Goal: Contribute content: Contribute content

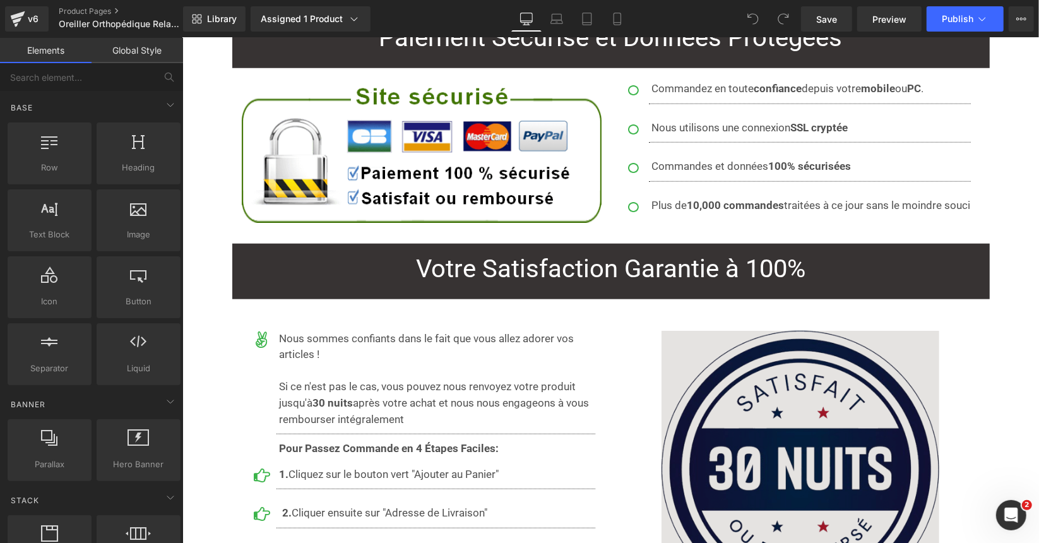
scroll to position [8270, 0]
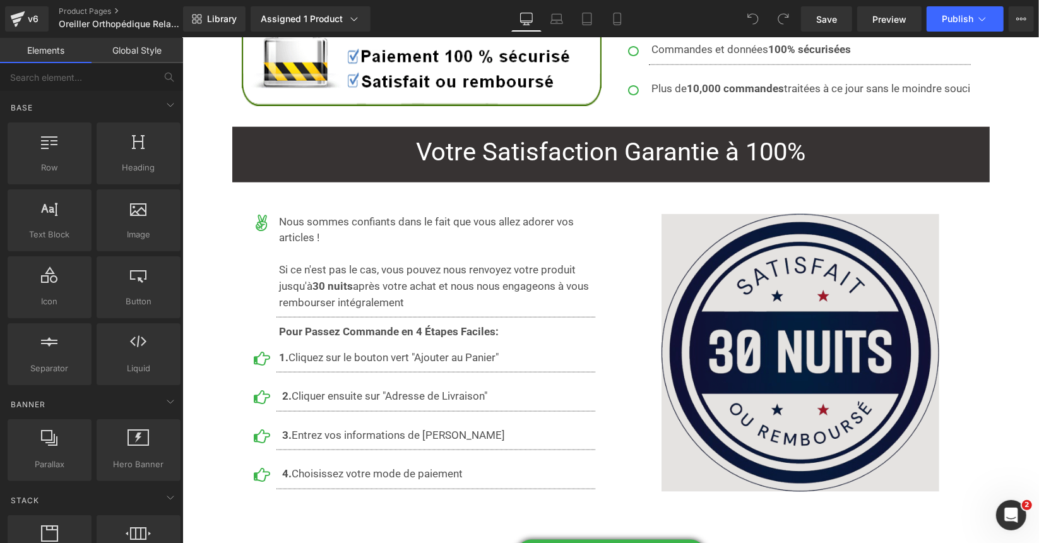
click at [812, 217] on img at bounding box center [800, 352] width 278 height 278
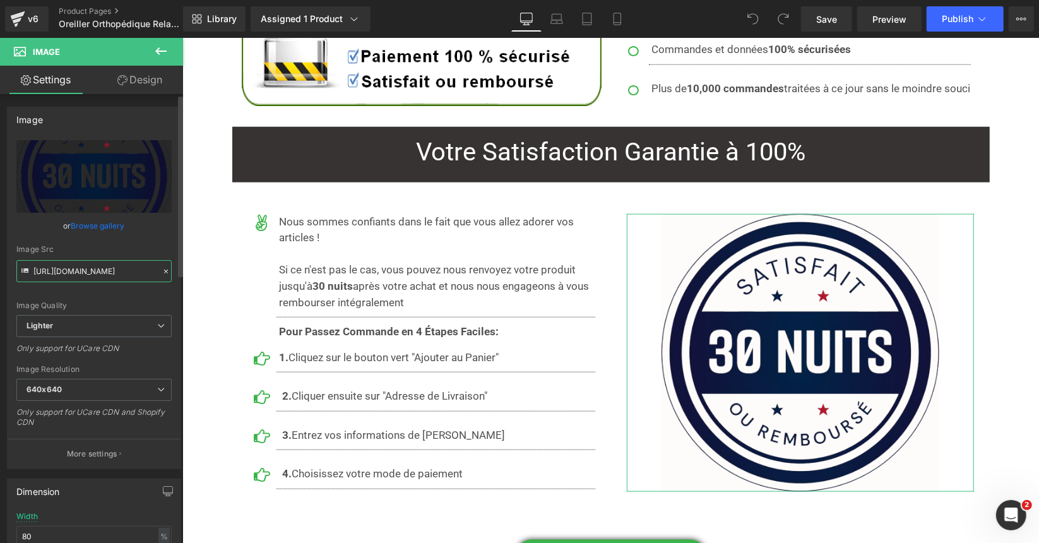
click at [114, 271] on input "https://ucarecdn.com/bcaeb245-e9e4-4470-b661-836744d8684f/-/format/auto/-/previ…" at bounding box center [93, 271] width 155 height 22
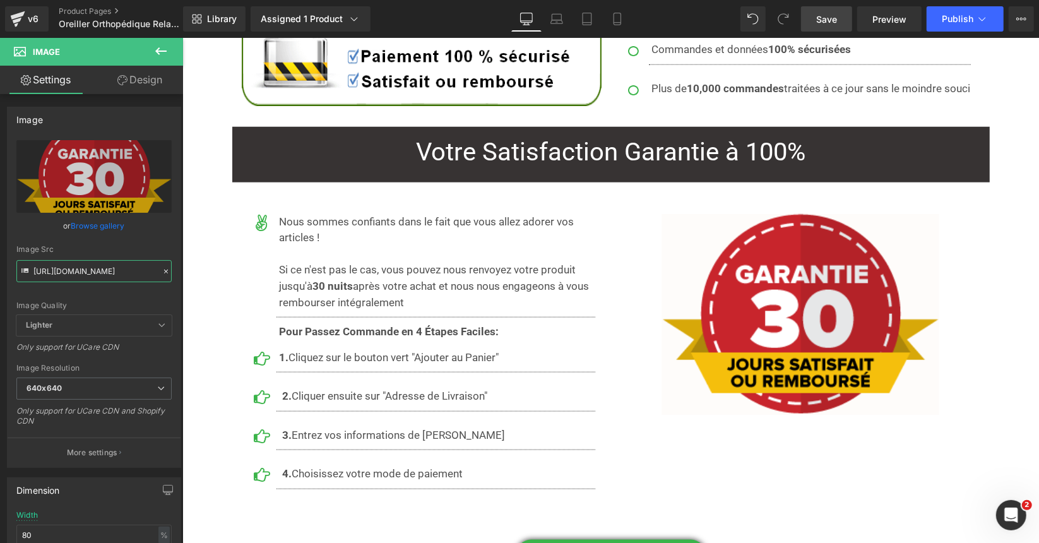
type input "https://cdn.shopify.com/s/files/1/0053/1601/8242/files/guarantee-30_jours_1e5ab…"
click at [818, 20] on span "Save" at bounding box center [826, 19] width 21 height 13
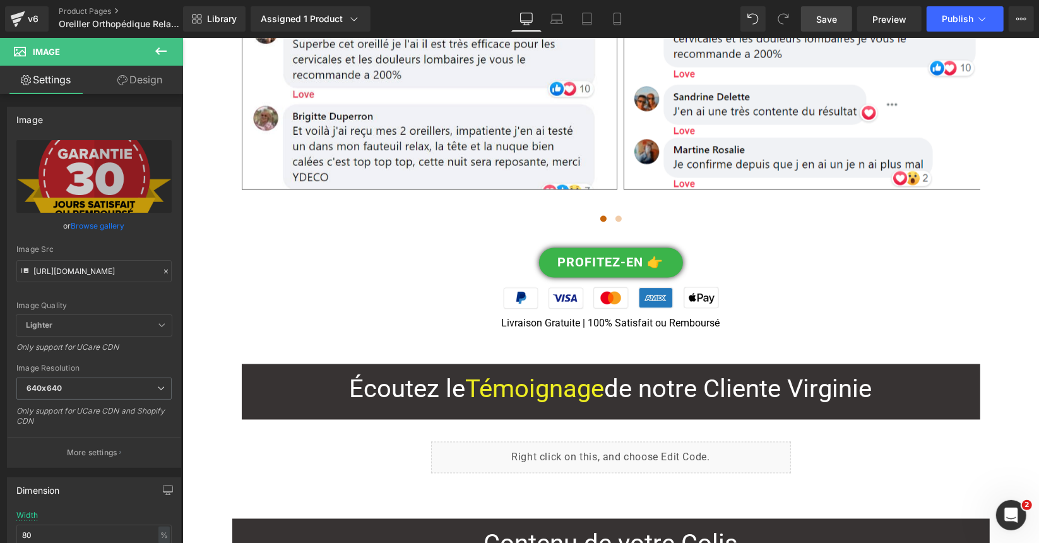
scroll to position [5240, 0]
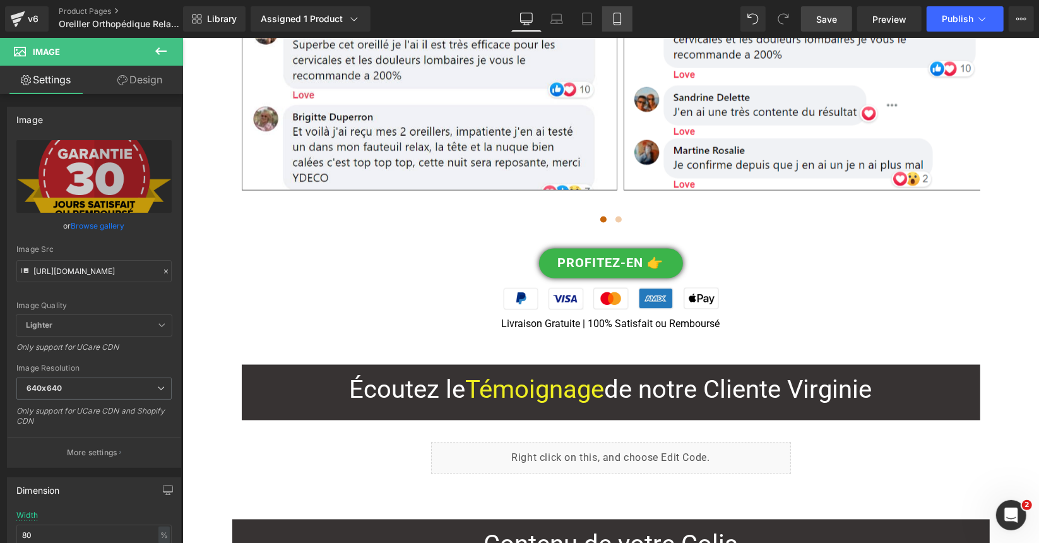
click at [621, 11] on link "Mobile" at bounding box center [617, 18] width 30 height 25
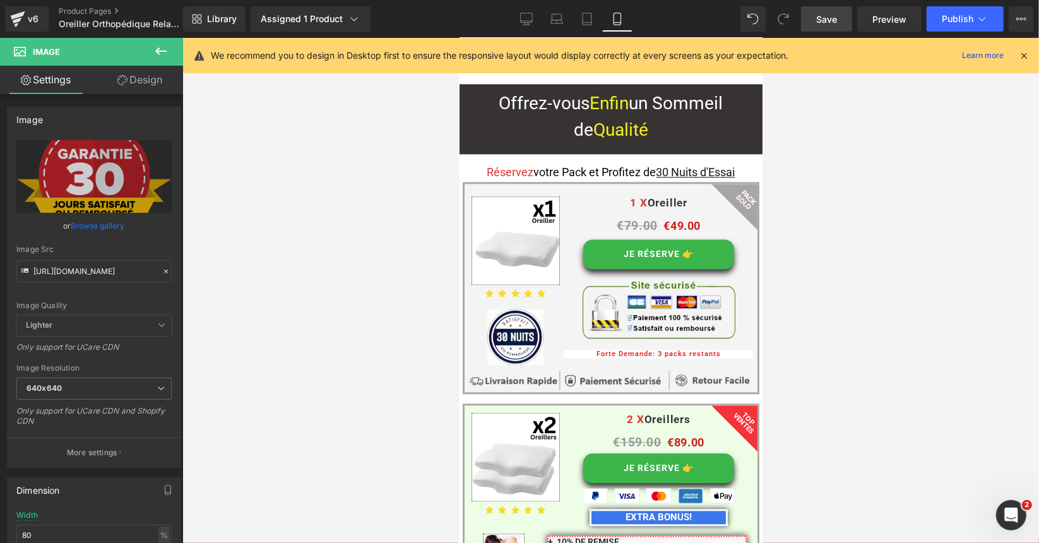
scroll to position [9251, 0]
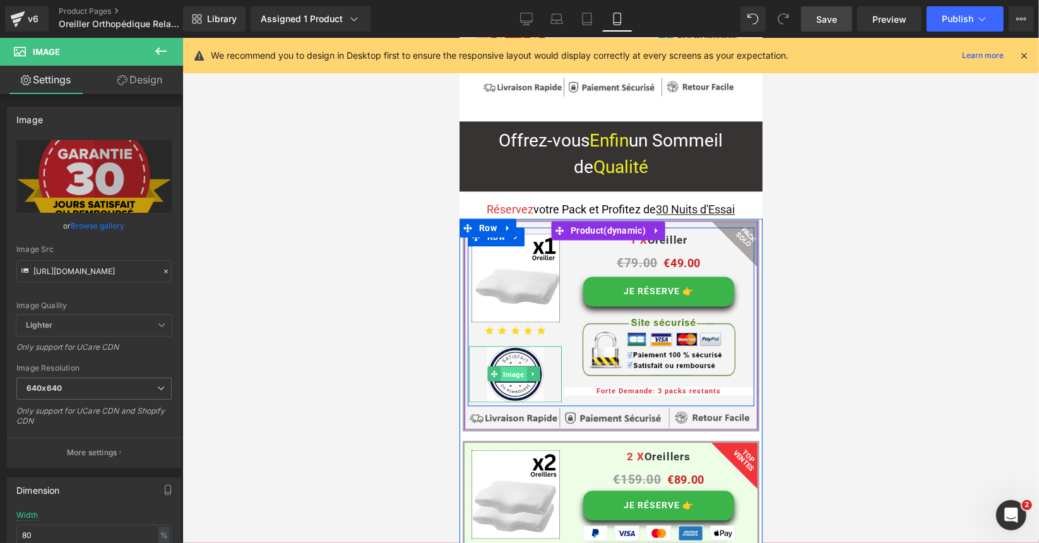
click at [510, 366] on span "Image" at bounding box center [514, 373] width 26 height 15
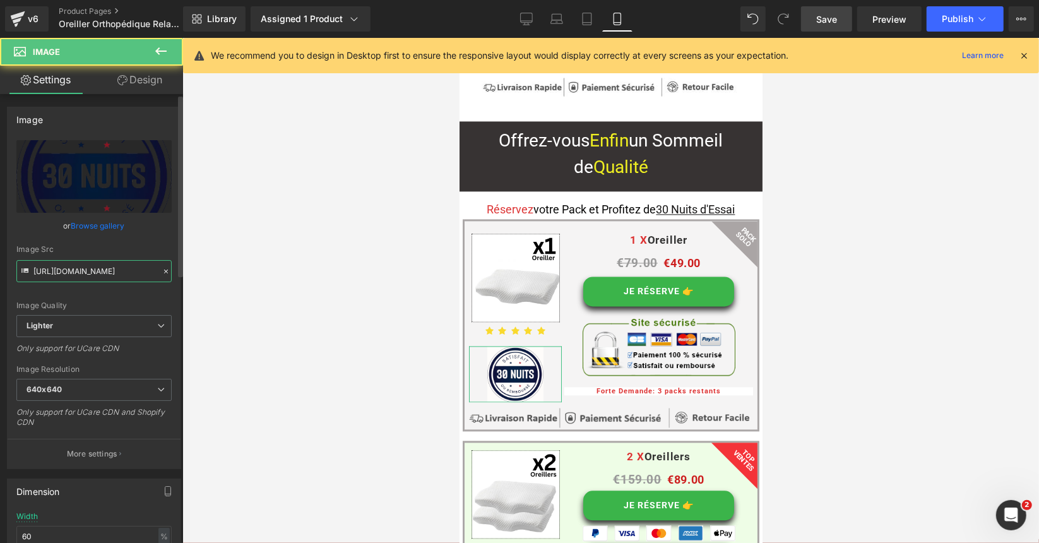
click at [116, 263] on input "https://ucarecdn.com/bcaeb245-e9e4-4470-b661-836744d8684f/-/format/auto/-/previ…" at bounding box center [93, 271] width 155 height 22
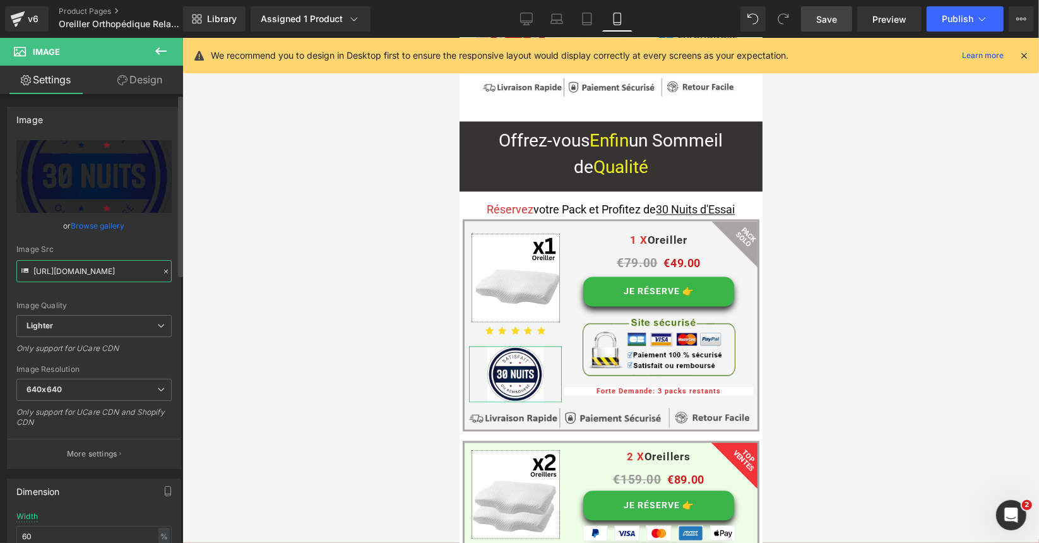
click at [114, 268] on input "https://ucarecdn.com/bcaeb245-e9e4-4470-b661-836744d8684f/-/format/auto/-/previ…" at bounding box center [93, 271] width 155 height 22
paste input "cdn.shopify.com/s/files/1/0053/1601/8242/files/guarantee-30_jours_1e5abeb6-11a4…"
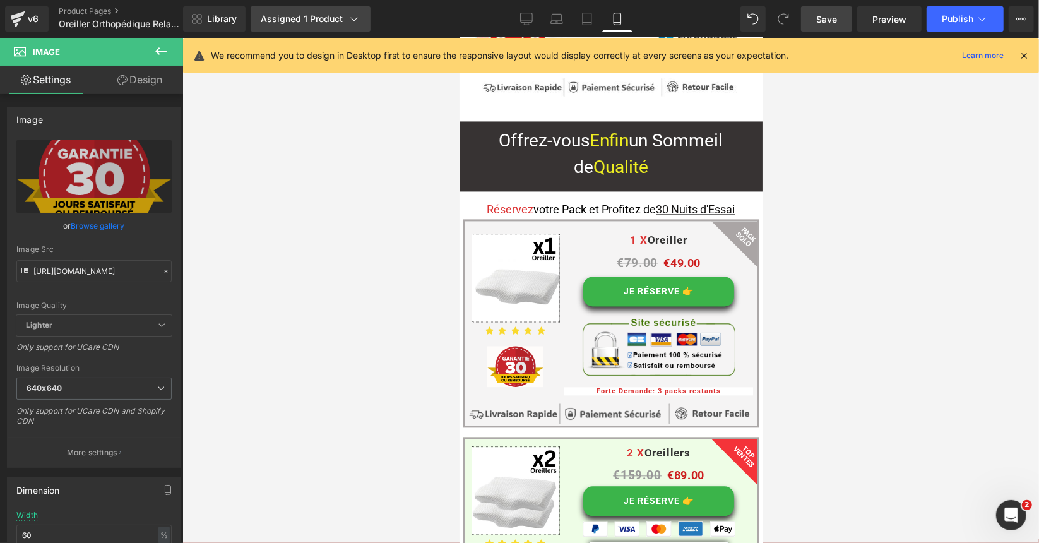
scroll to position [0, 0]
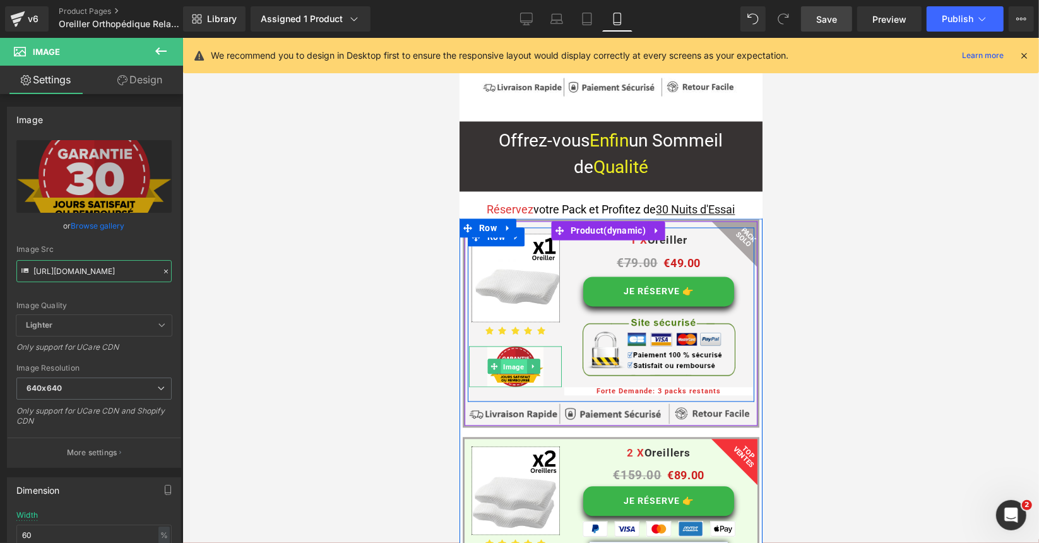
click at [519, 359] on span "Image" at bounding box center [514, 366] width 26 height 15
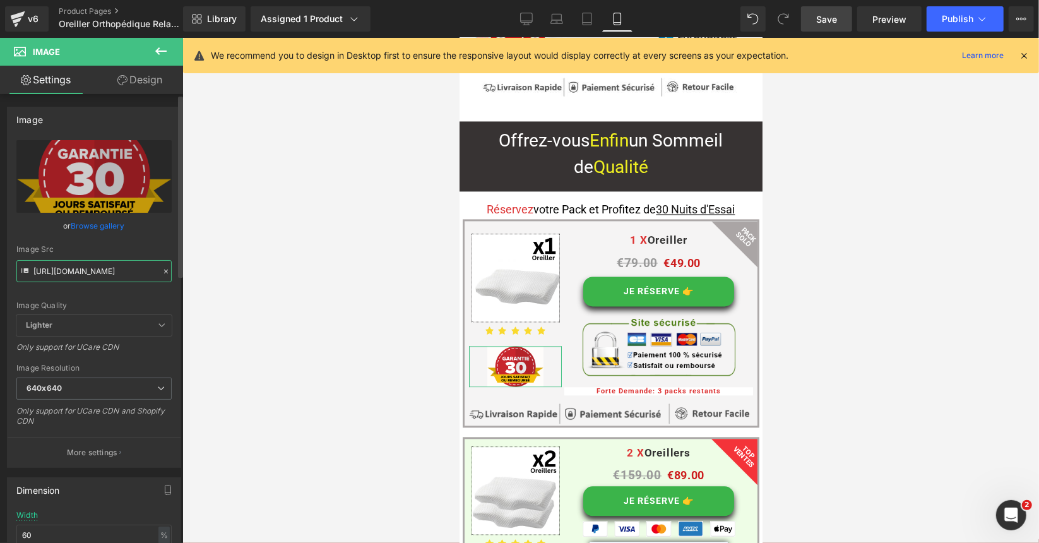
click at [107, 266] on input "https://cdn.shopify.com/s/files/1/0053/1601/8242/files/guarantee-30_jours_1e5ab…" at bounding box center [93, 271] width 155 height 22
paste input "ucarecdn.com/0c259fa4-0028-467c-90e6-897495e503d1/-/format/auto/-/preview/3000x…"
type input "[URL][DOMAIN_NAME]"
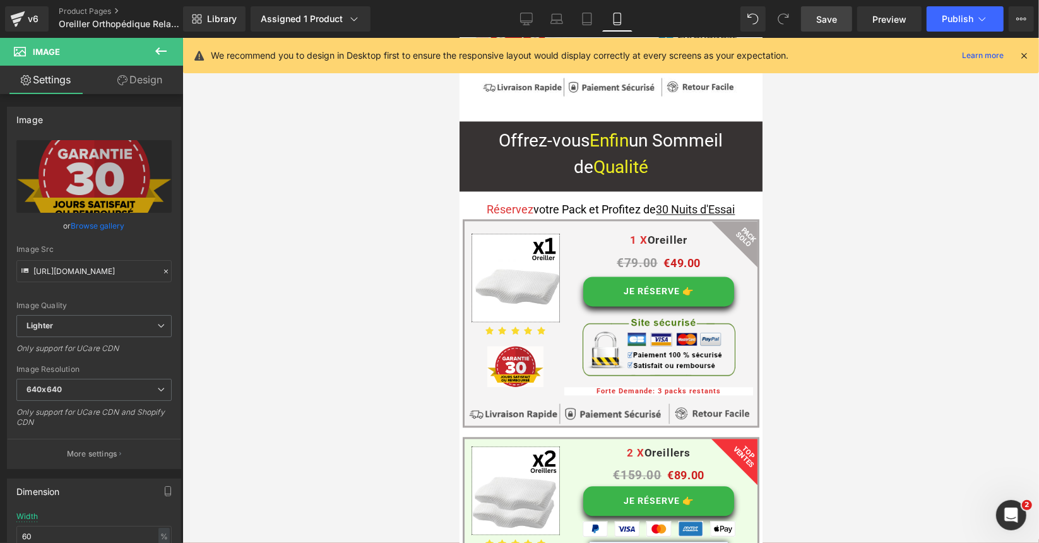
click at [388, 265] on div at bounding box center [610, 290] width 857 height 505
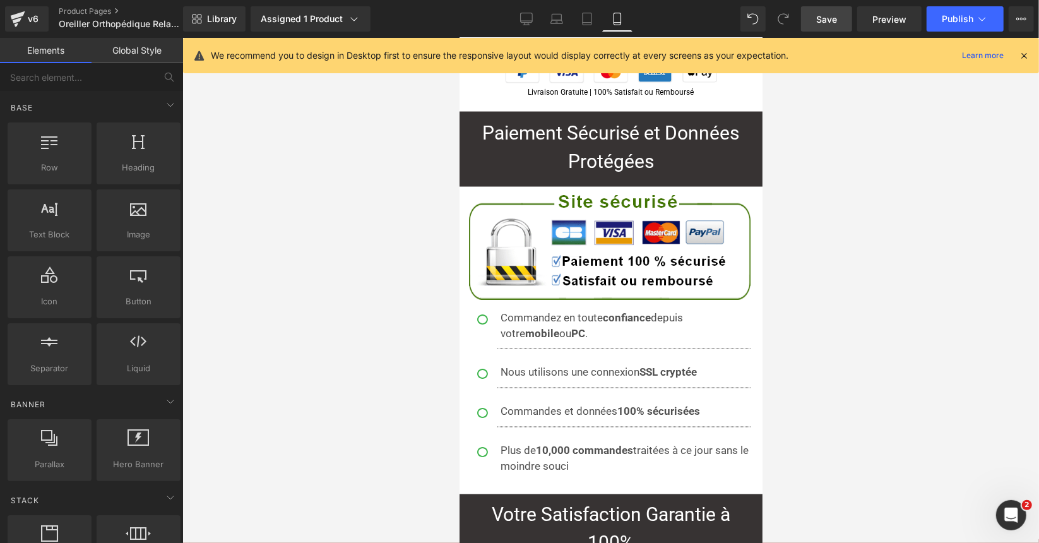
scroll to position [12716, 0]
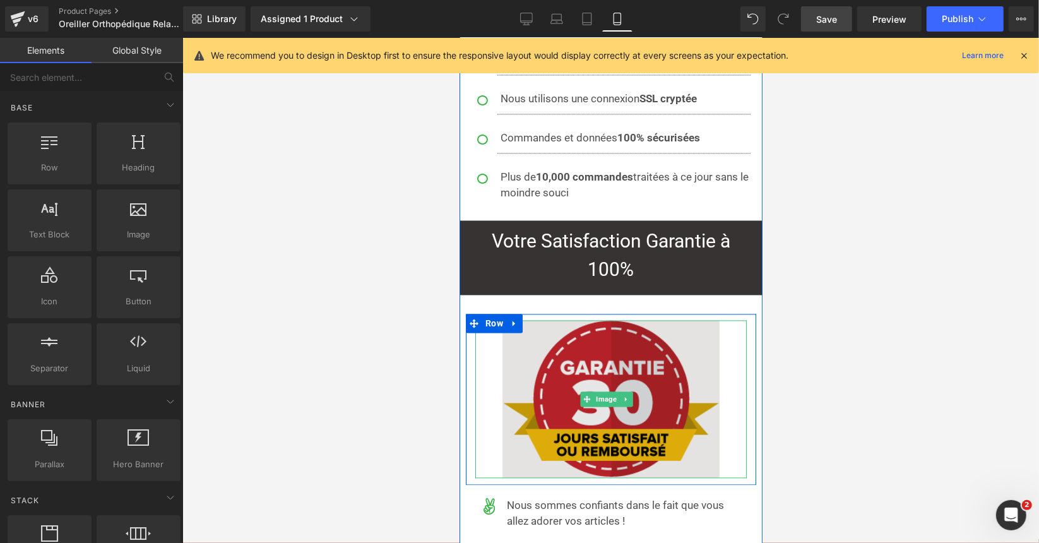
click at [598, 320] on img at bounding box center [610, 399] width 217 height 158
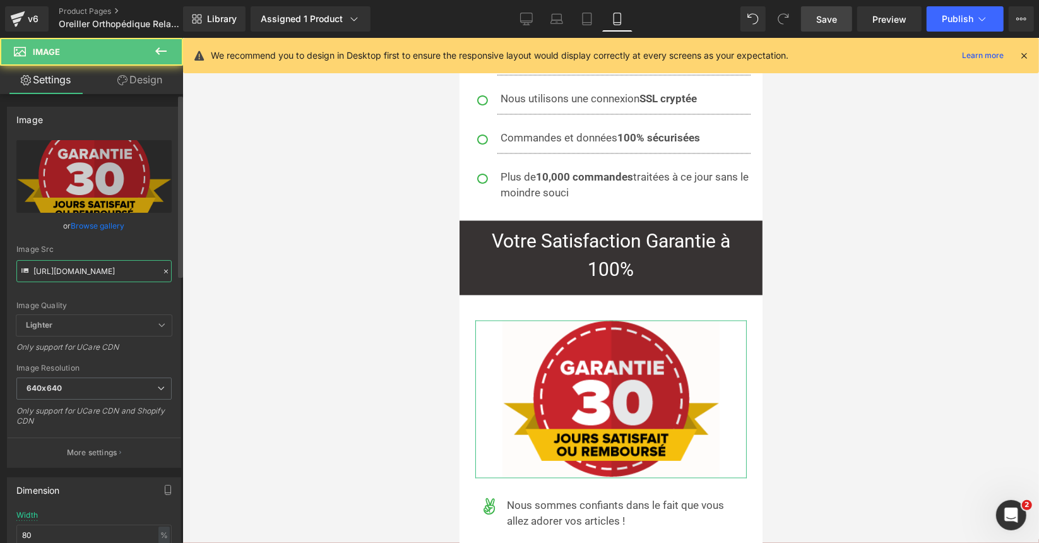
click at [96, 273] on input "https://cdn.shopify.com/s/files/1/0053/1601/8242/files/guarantee-30_jours_1e5ab…" at bounding box center [93, 271] width 155 height 22
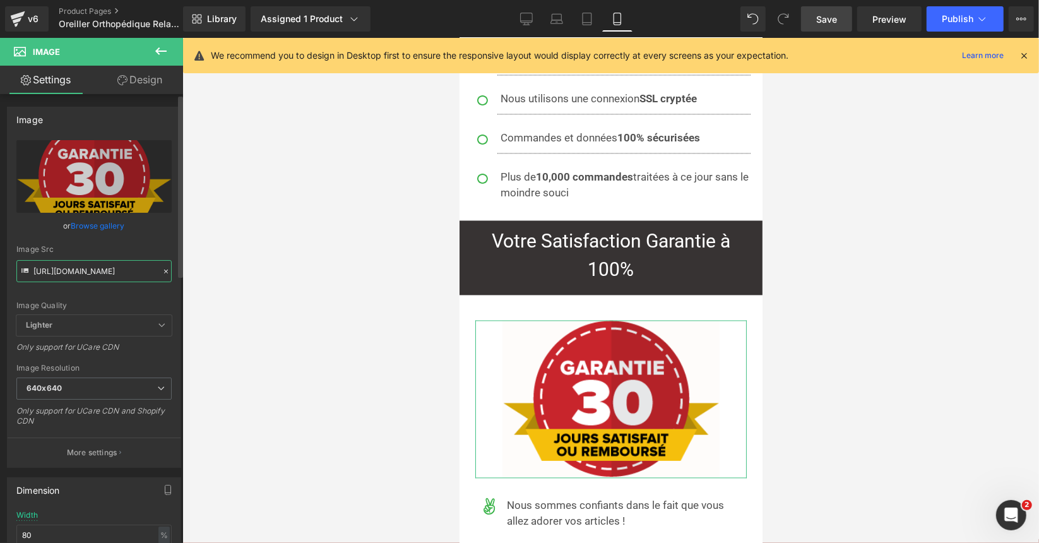
click at [96, 273] on input "https://cdn.shopify.com/s/files/1/0053/1601/8242/files/guarantee-30_jours_1e5ab…" at bounding box center [93, 271] width 155 height 22
paste input "ucarecdn.com/0c259fa4-0028-467c-90e6-897495e503d1/-/format/auto/-/preview/3000x…"
type input "[URL][DOMAIN_NAME]"
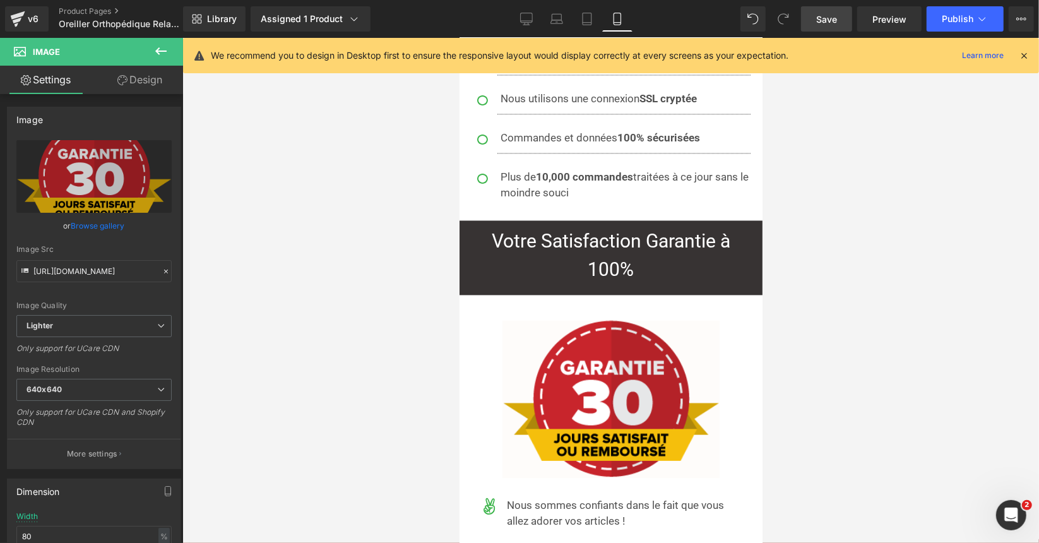
click at [855, 206] on div at bounding box center [610, 290] width 857 height 505
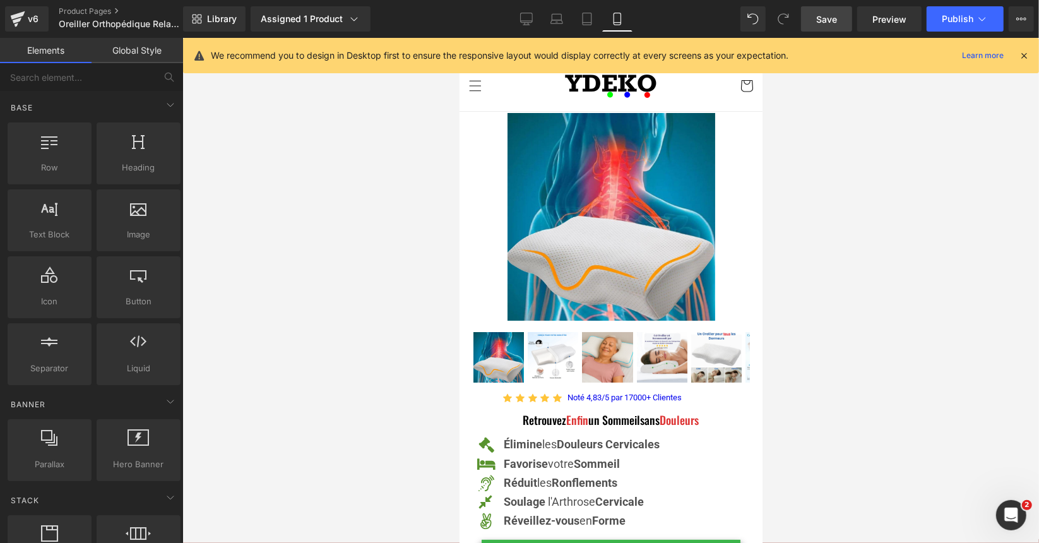
drag, startPoint x: 758, startPoint y: 413, endPoint x: 1310, endPoint y: 59, distance: 655.3
click at [946, 15] on span "Publish" at bounding box center [958, 19] width 32 height 10
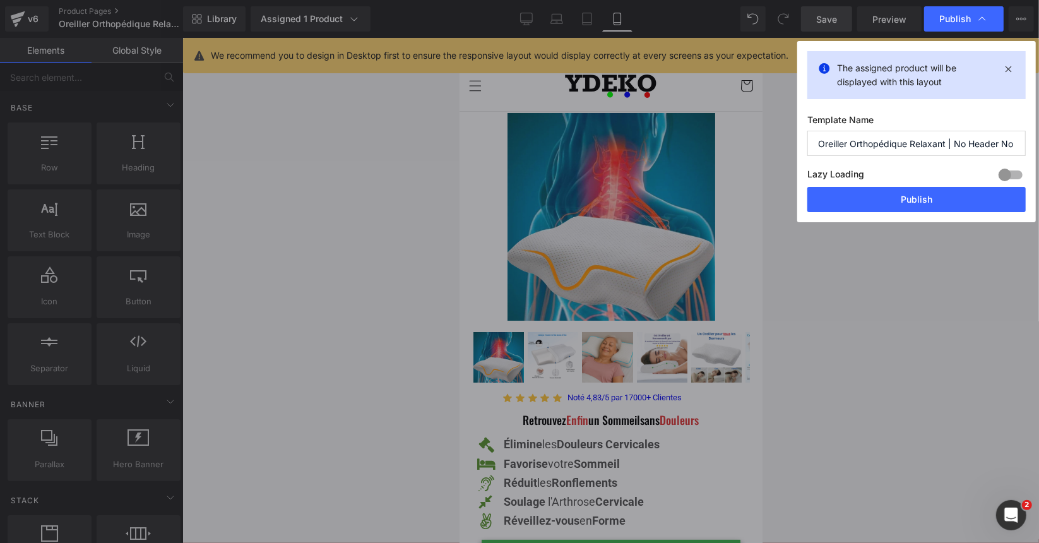
click at [903, 197] on button "Publish" at bounding box center [916, 199] width 218 height 25
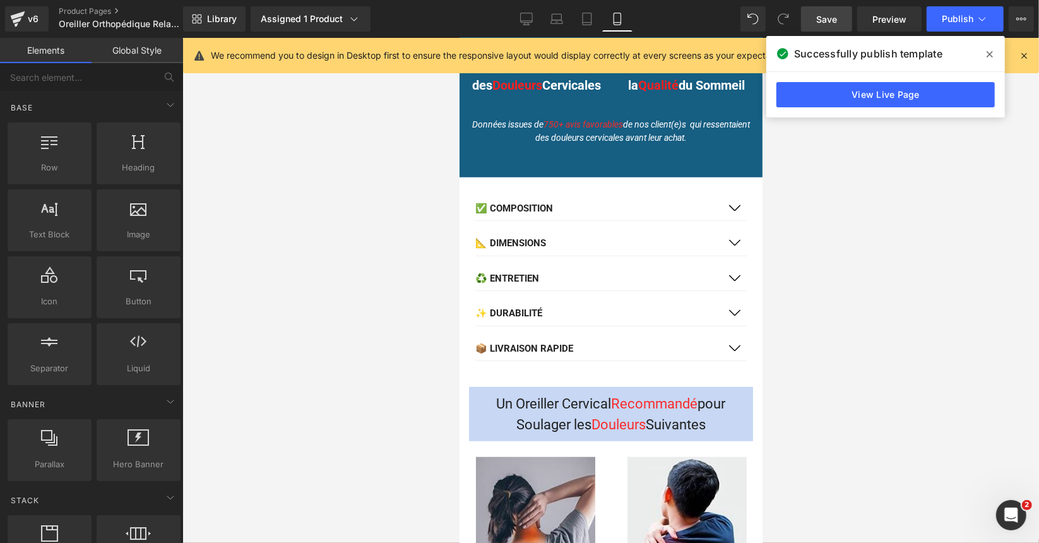
scroll to position [821, 0]
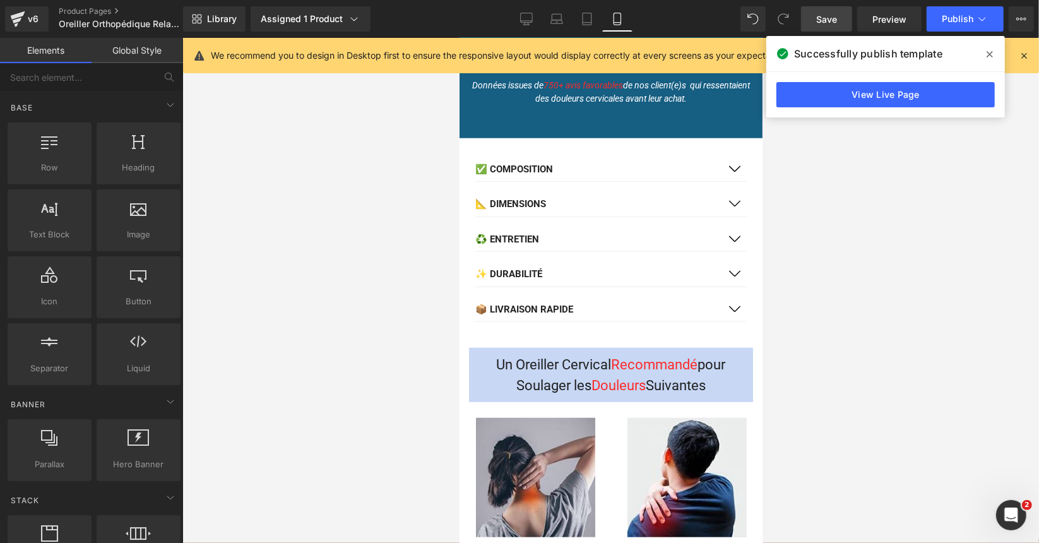
click at [985, 56] on span at bounding box center [990, 54] width 20 height 20
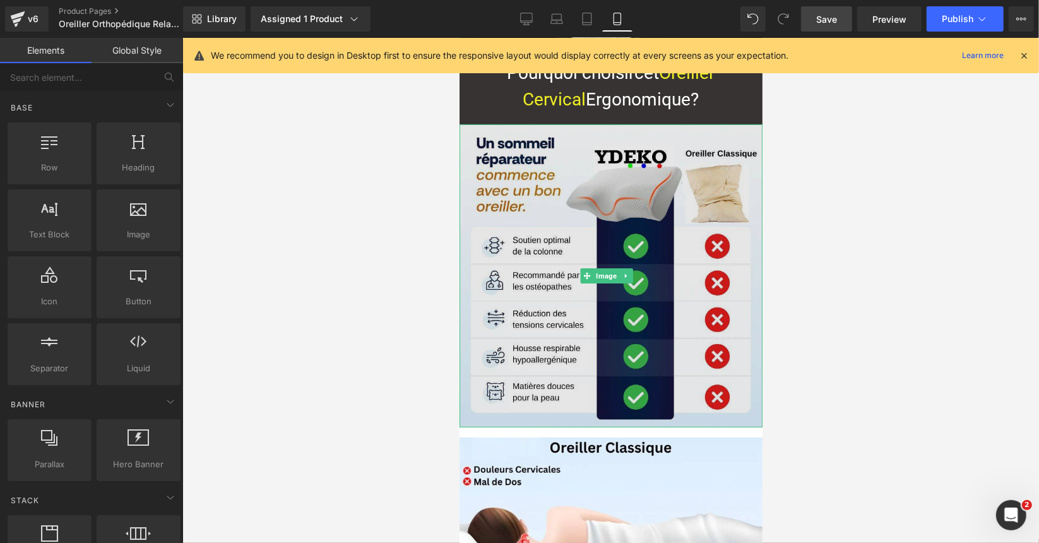
scroll to position [3668, 0]
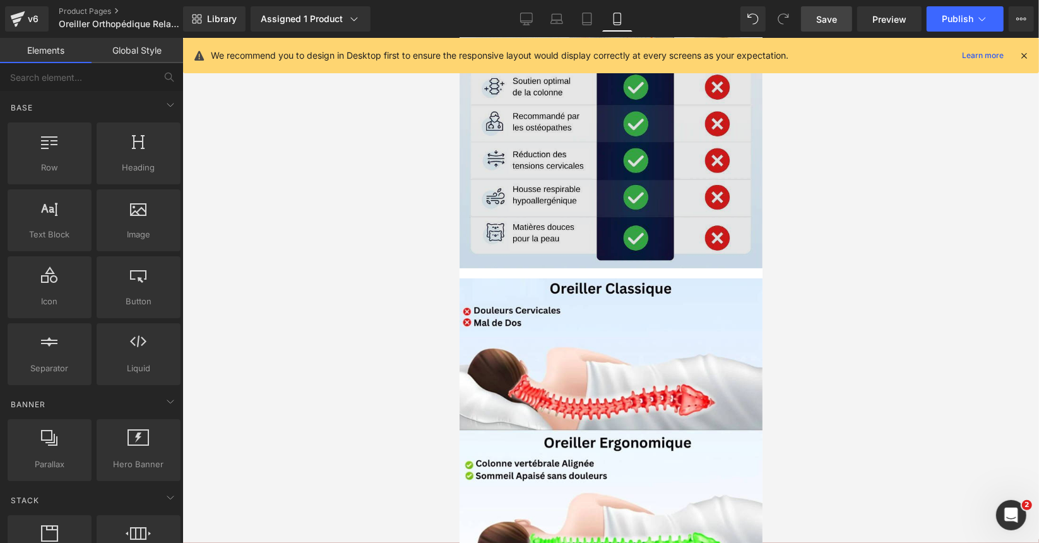
click at [609, 149] on img at bounding box center [610, 116] width 303 height 302
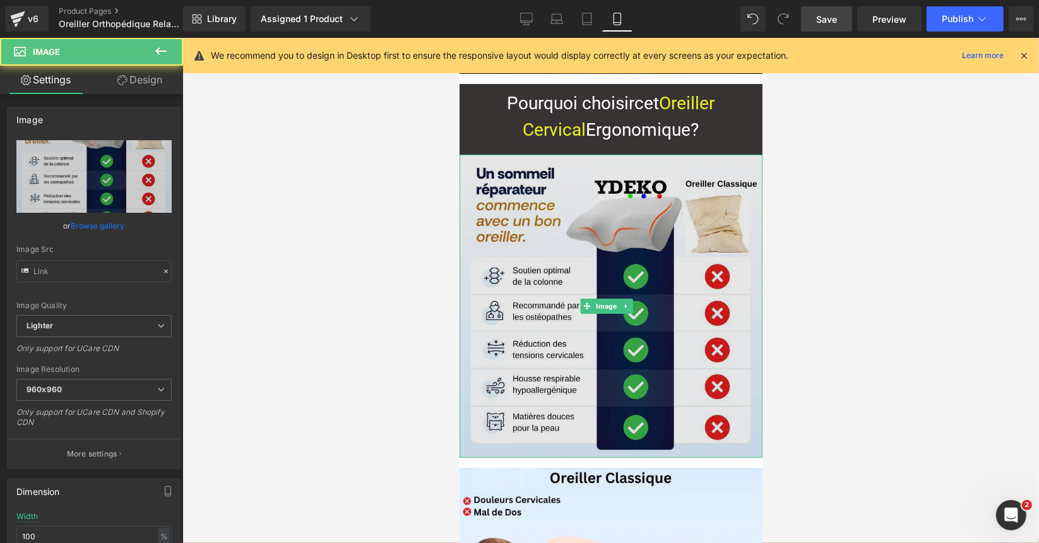
click at [628, 189] on img at bounding box center [610, 305] width 303 height 302
click at [644, 242] on img at bounding box center [610, 305] width 303 height 302
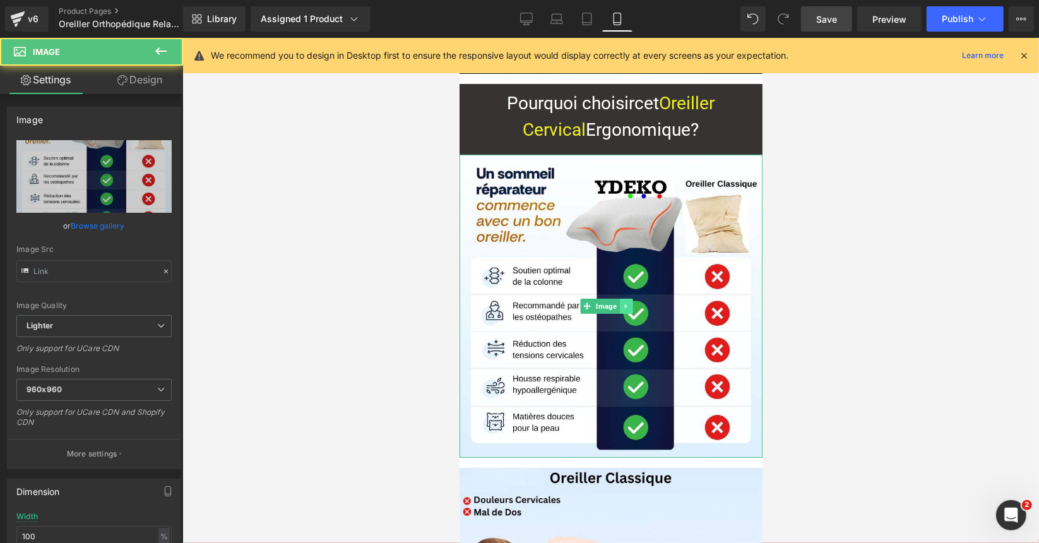
click at [626, 307] on icon at bounding box center [625, 306] width 7 height 8
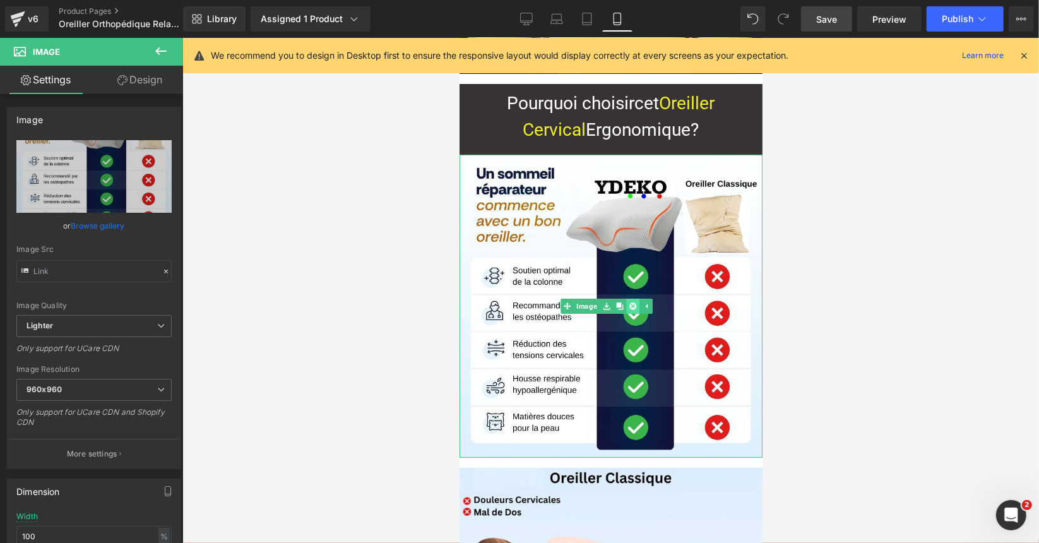
click at [629, 307] on icon at bounding box center [631, 305] width 7 height 7
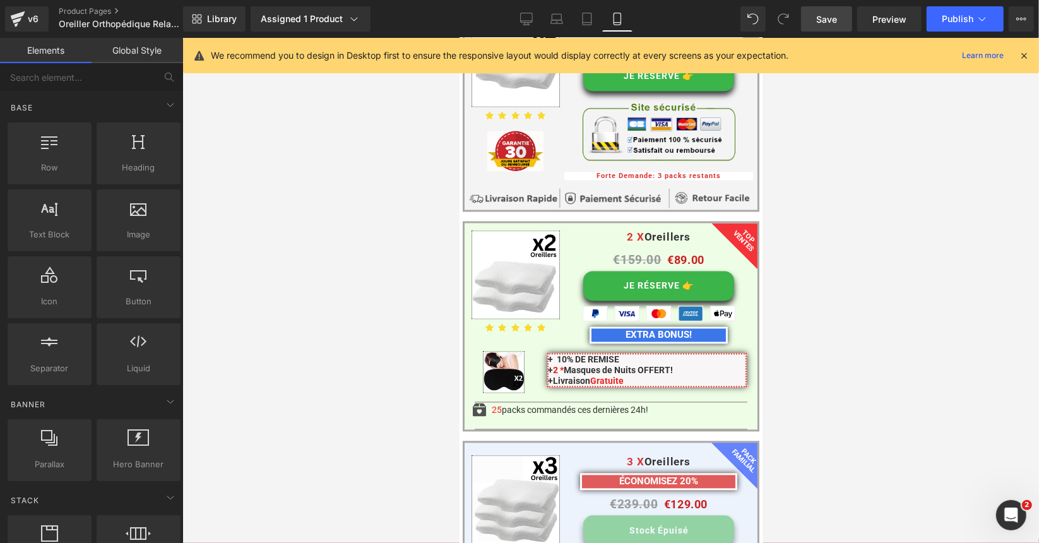
scroll to position [9141, 0]
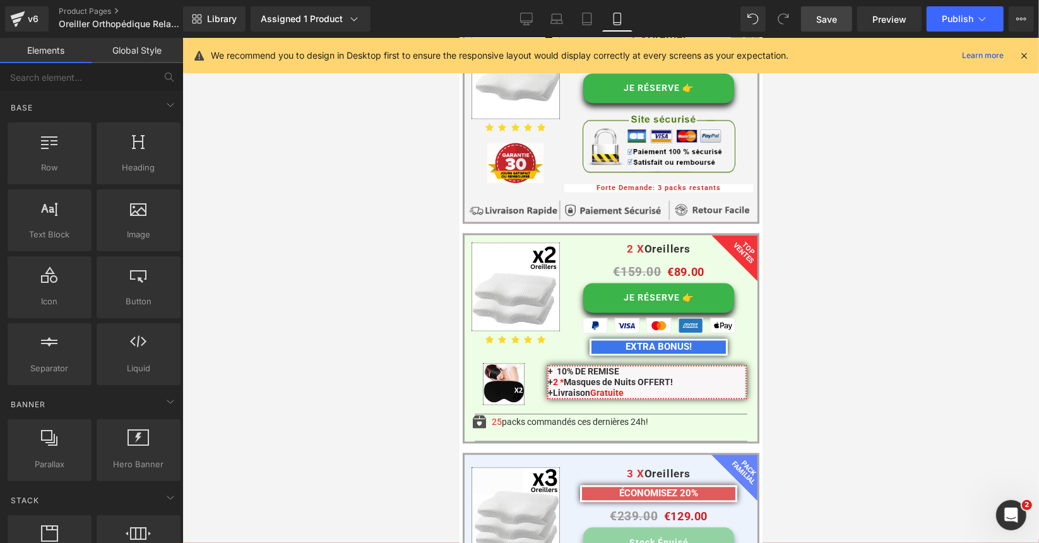
drag, startPoint x: 756, startPoint y: 164, endPoint x: 1222, endPoint y: 374, distance: 511.5
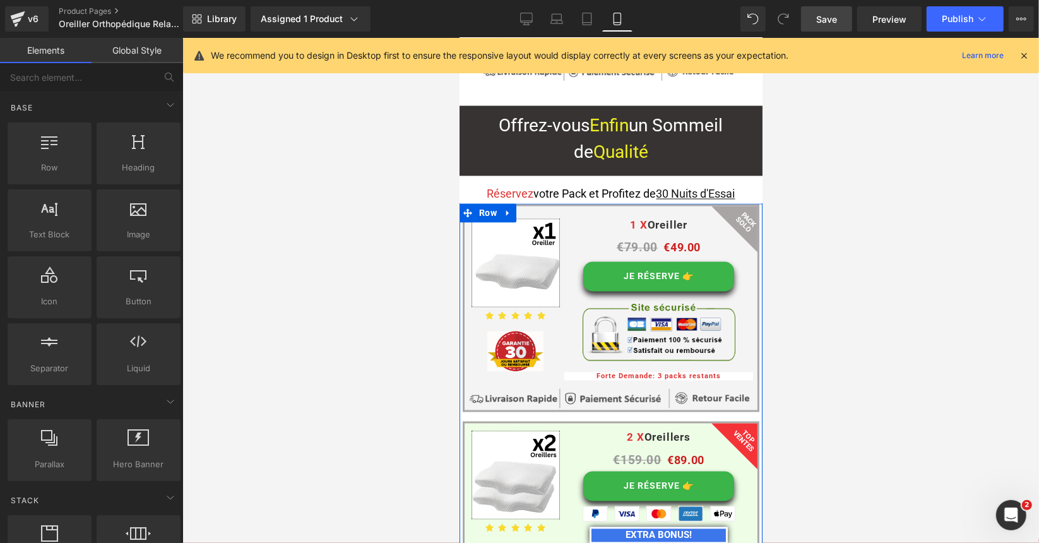
scroll to position [8952, 0]
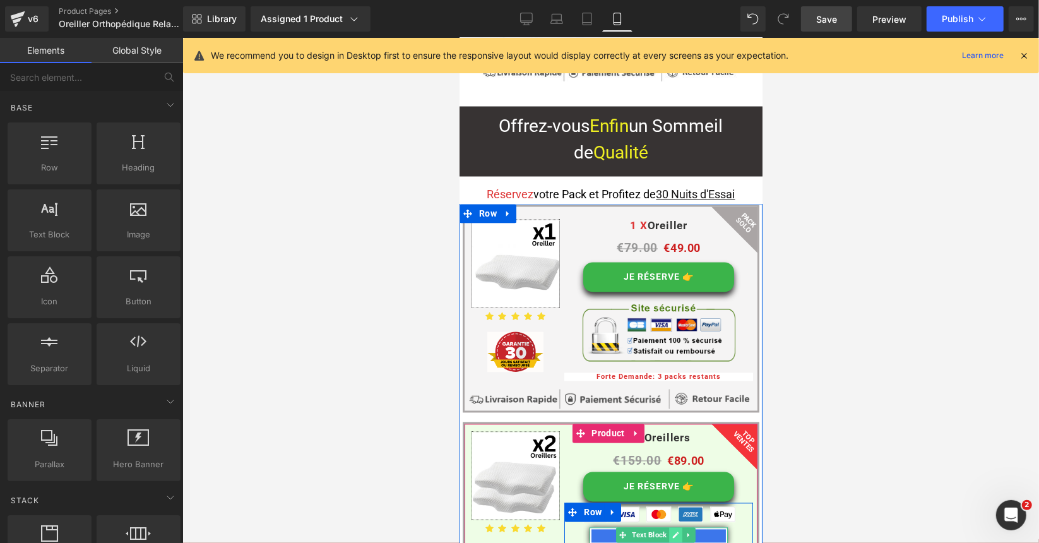
click at [675, 531] on icon at bounding box center [675, 535] width 7 height 8
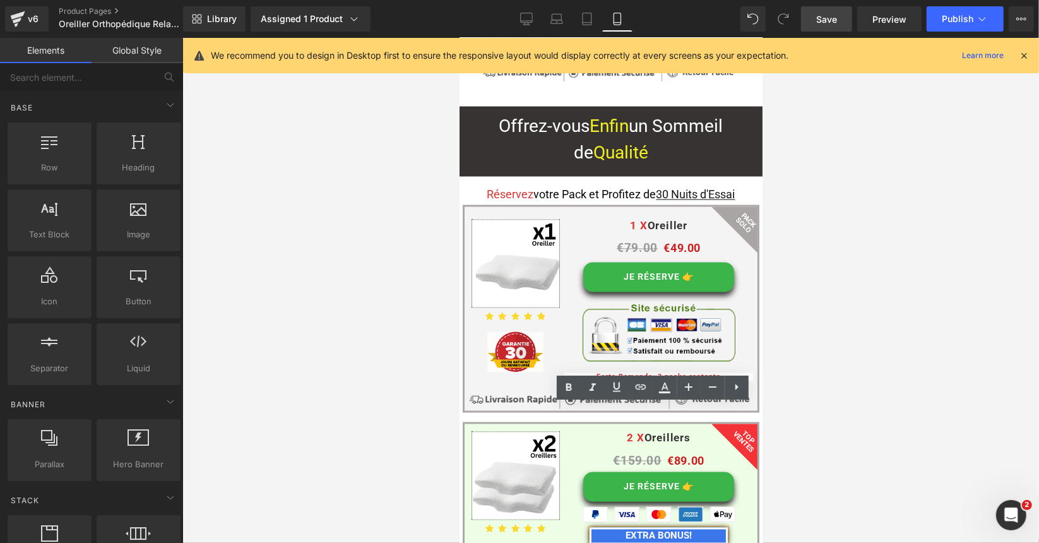
click at [794, 439] on div at bounding box center [610, 290] width 857 height 505
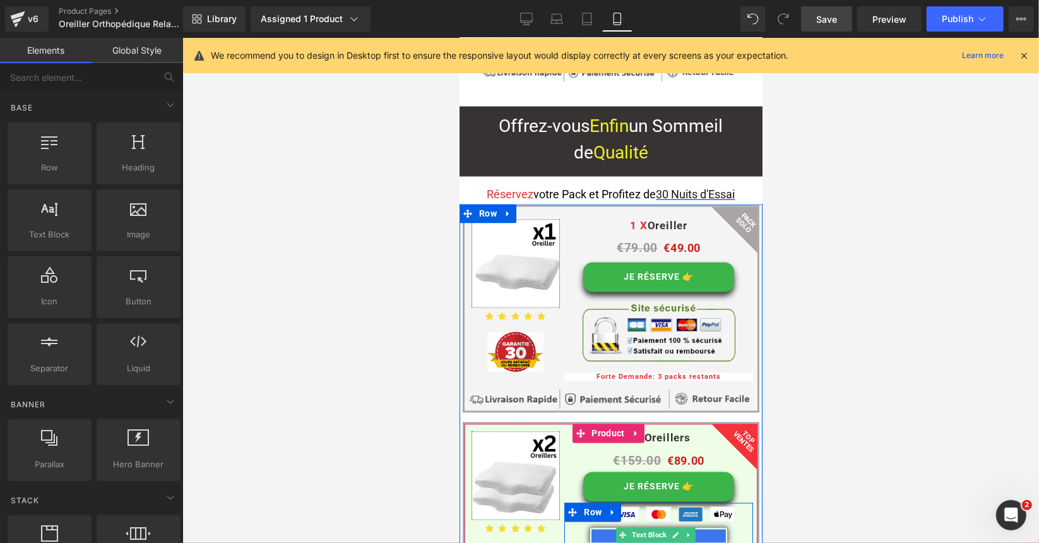
click at [703, 529] on p "EXTRA BONUS!" at bounding box center [658, 535] width 134 height 13
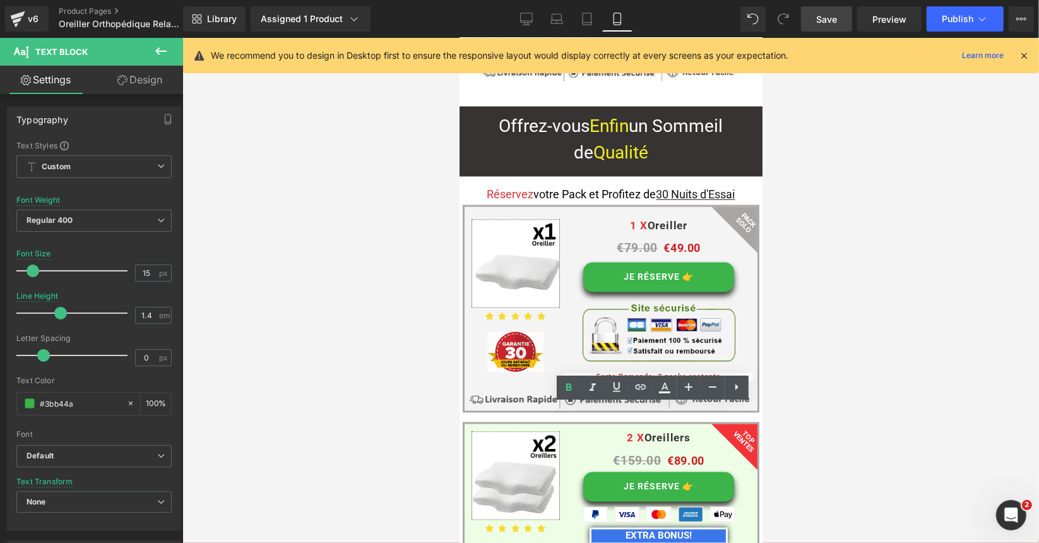
click at [806, 417] on div at bounding box center [610, 290] width 857 height 505
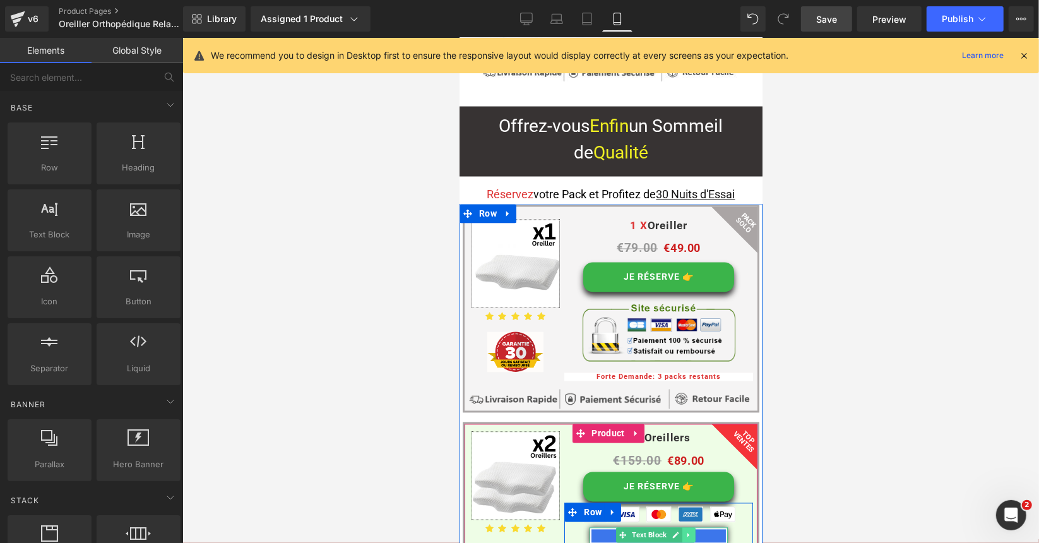
click at [687, 533] on icon at bounding box center [688, 535] width 2 height 4
click at [679, 531] on icon at bounding box center [681, 535] width 7 height 8
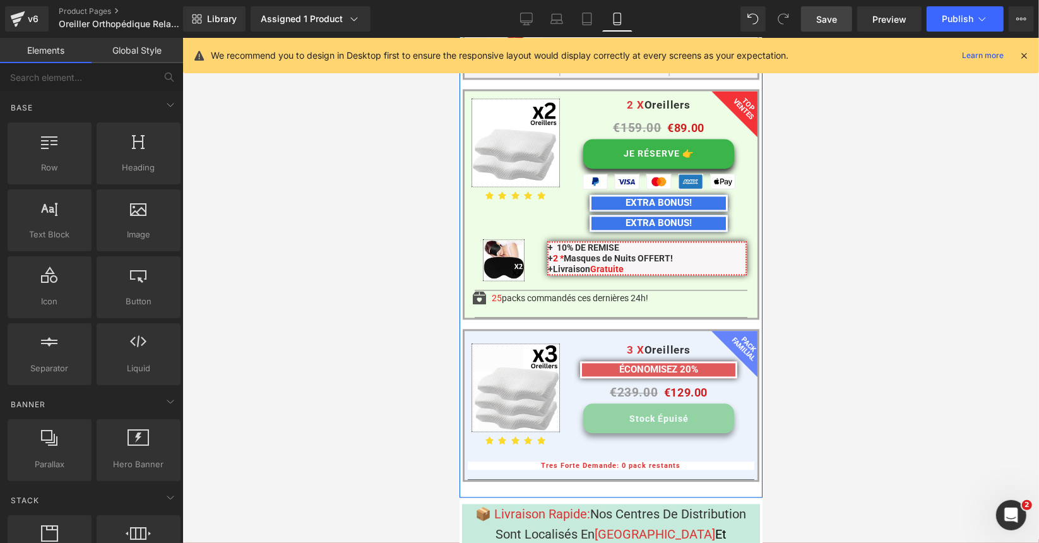
scroll to position [9287, 0]
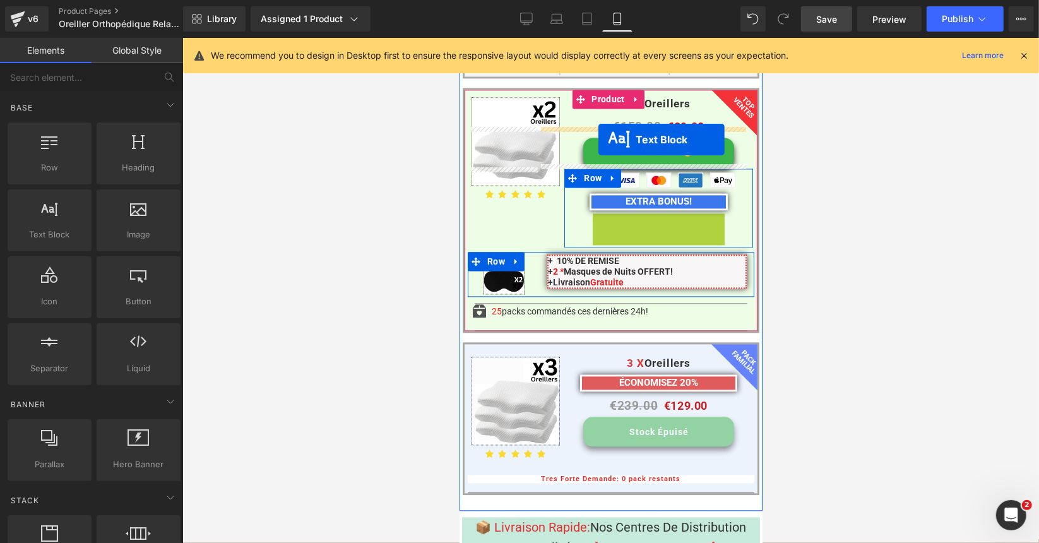
drag, startPoint x: 616, startPoint y: 95, endPoint x: 598, endPoint y: 139, distance: 47.3
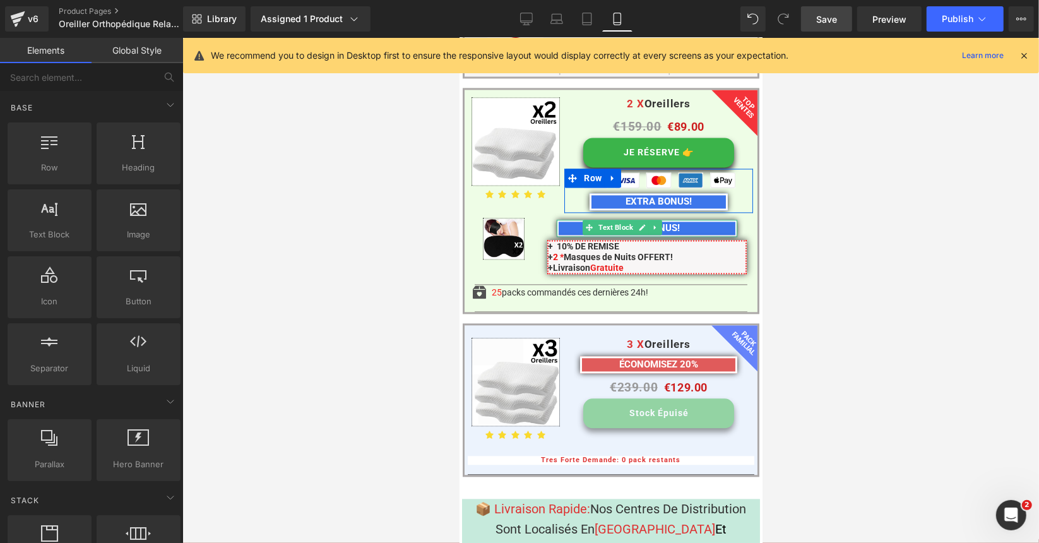
click at [366, 178] on div at bounding box center [610, 290] width 857 height 505
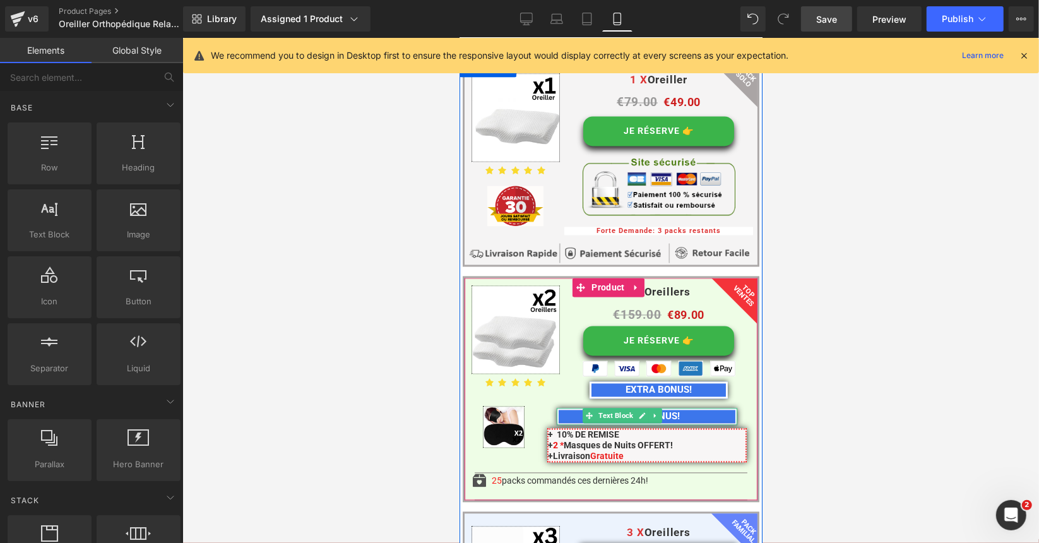
scroll to position [9097, 0]
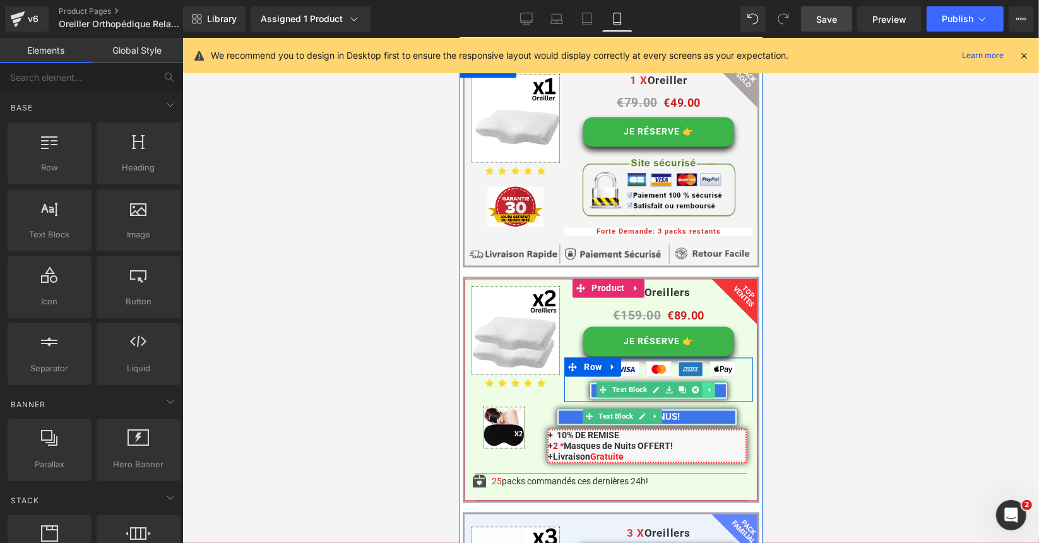
click at [701, 382] on link at bounding box center [707, 389] width 13 height 15
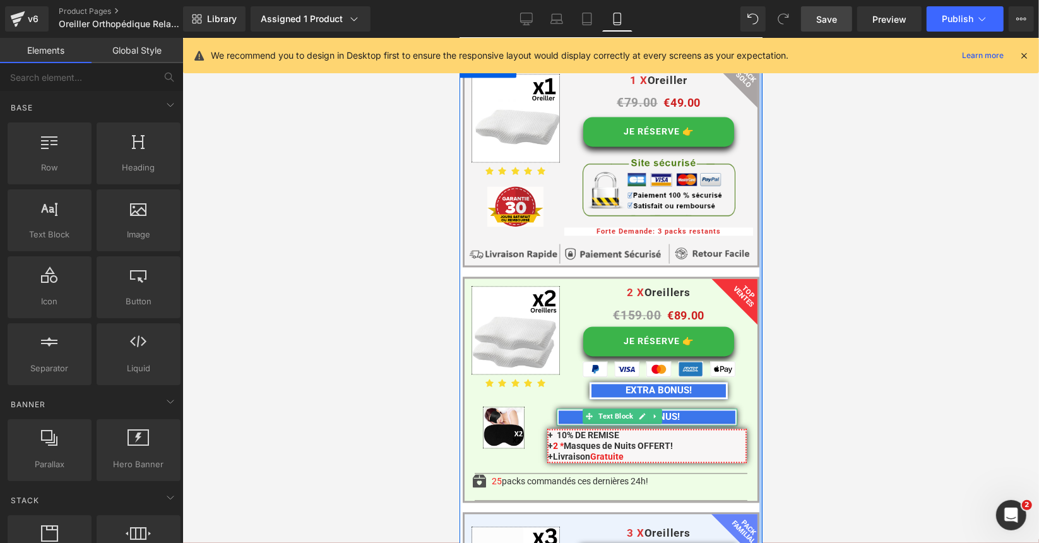
drag, startPoint x: 849, startPoint y: 275, endPoint x: 766, endPoint y: 274, distance: 83.3
click at [848, 275] on div at bounding box center [610, 290] width 857 height 505
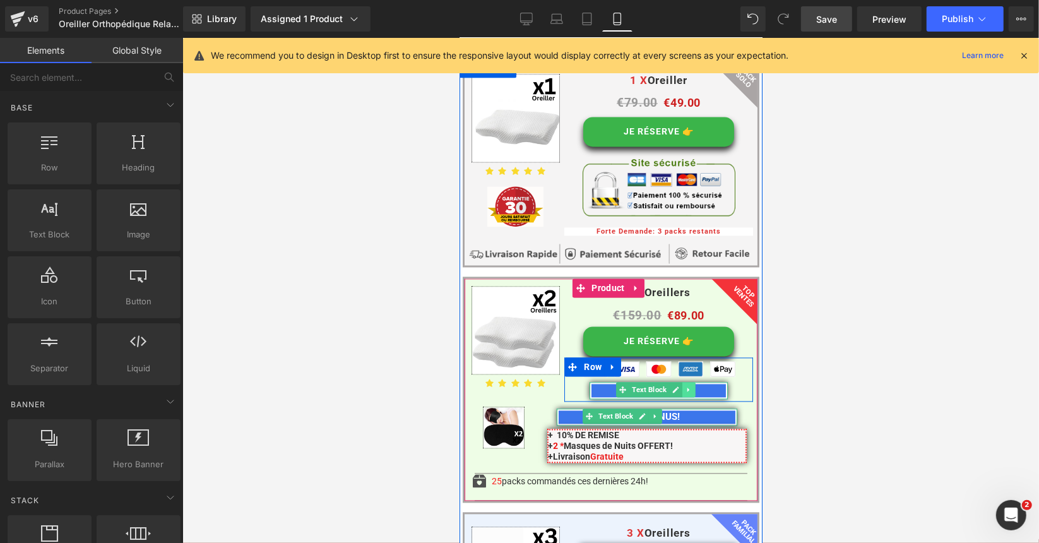
click at [685, 386] on icon at bounding box center [688, 390] width 7 height 8
click at [691, 386] on icon at bounding box center [694, 389] width 7 height 7
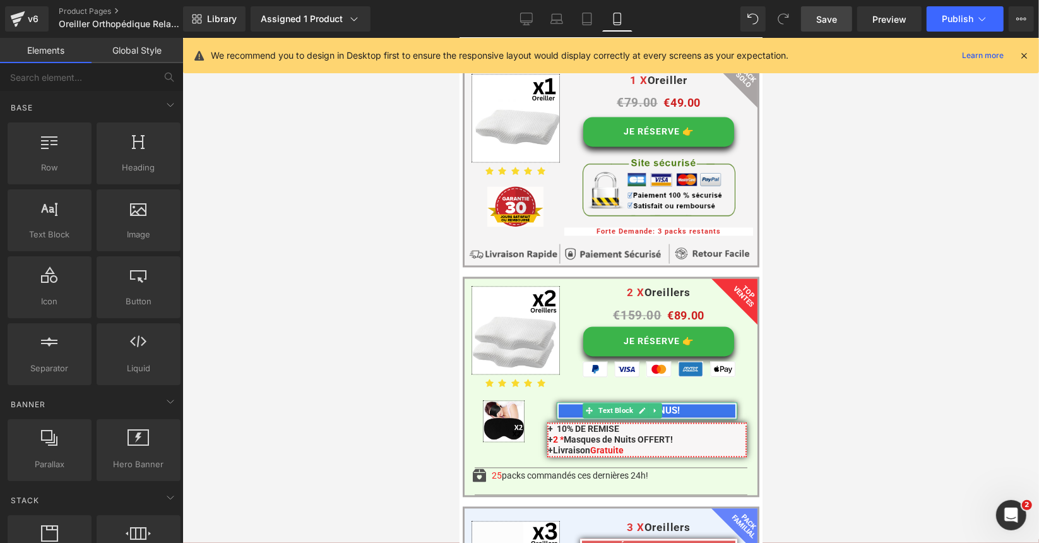
click at [900, 250] on div at bounding box center [610, 290] width 857 height 505
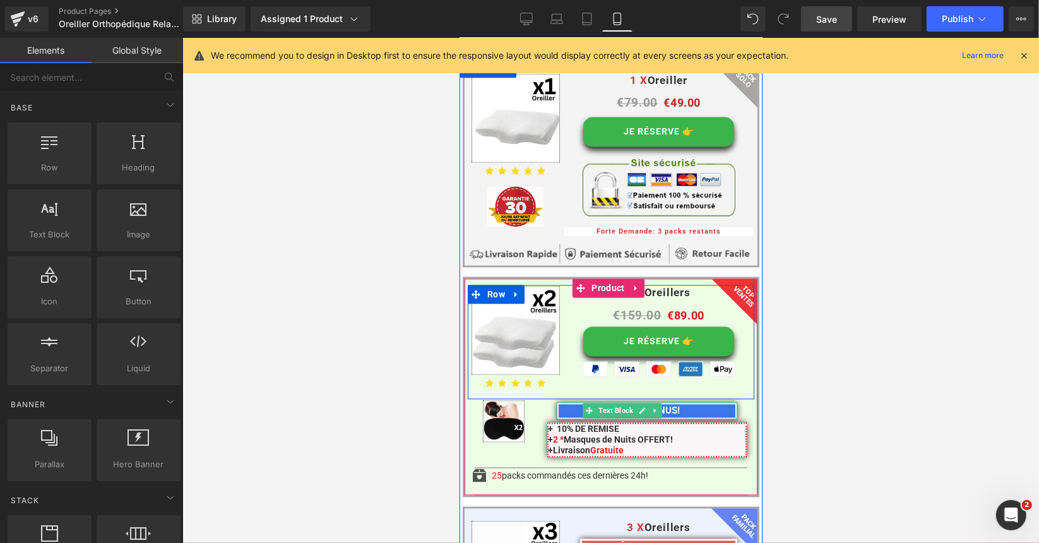
drag, startPoint x: 806, startPoint y: 285, endPoint x: 817, endPoint y: 285, distance: 11.4
click at [813, 285] on div at bounding box center [610, 290] width 857 height 505
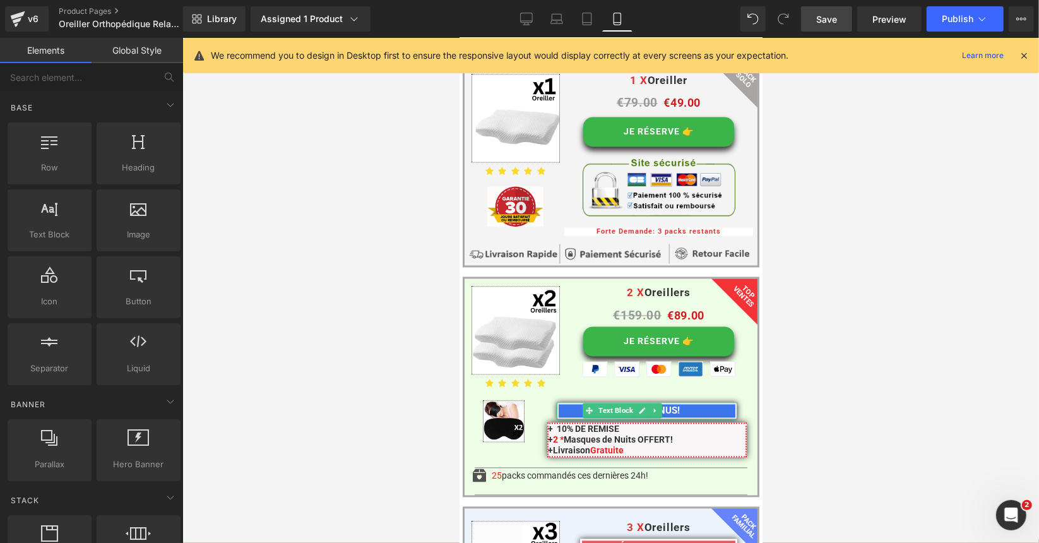
click at [451, 311] on div at bounding box center [610, 290] width 857 height 505
click at [696, 400] on div "Image EXTRA BONUS! Text Block + 10% DE REMISE + 2 * Masques de Nuits OFFERT! + …" at bounding box center [610, 430] width 287 height 61
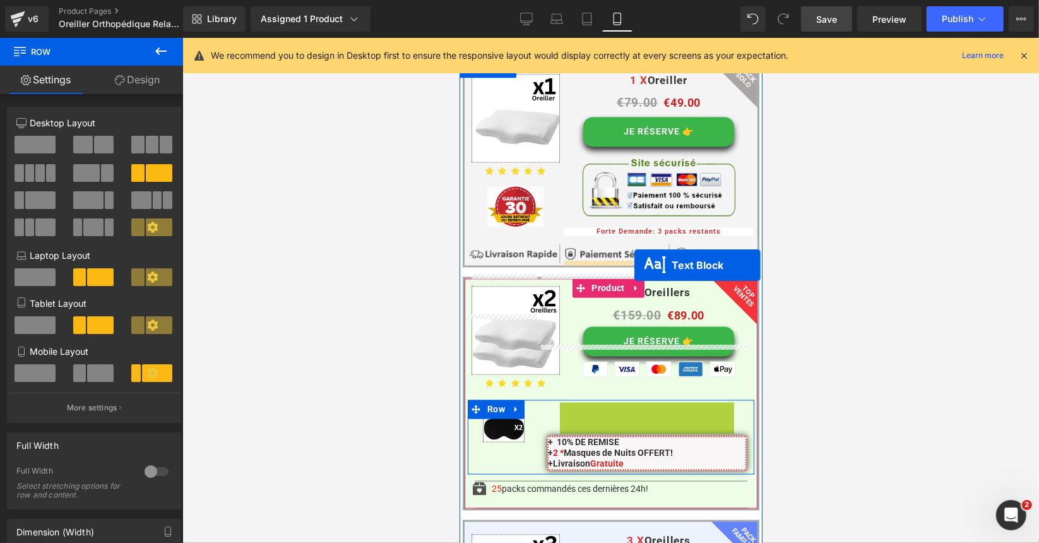
drag, startPoint x: 607, startPoint y: 284, endPoint x: 634, endPoint y: 265, distance: 33.5
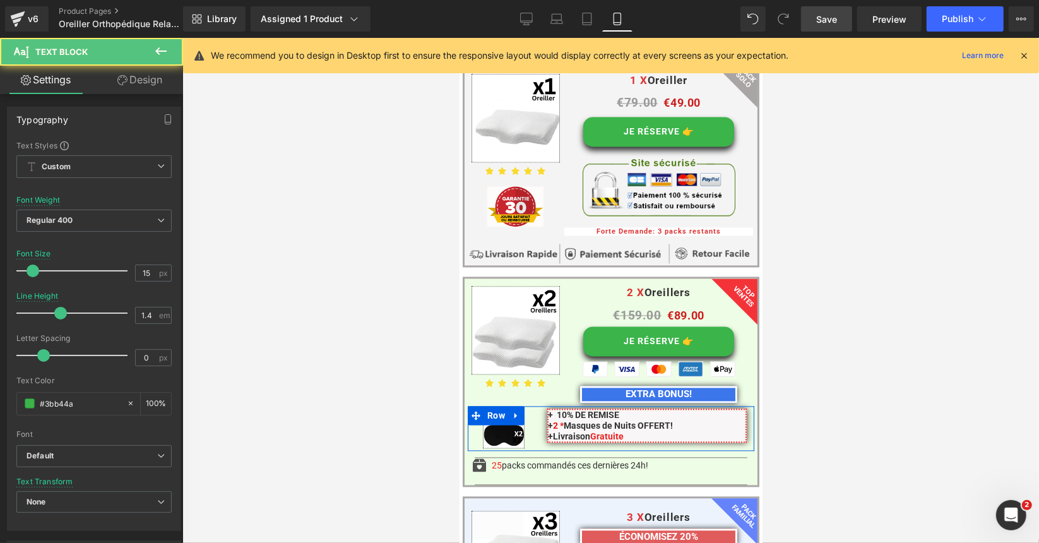
click at [852, 229] on div at bounding box center [610, 290] width 857 height 505
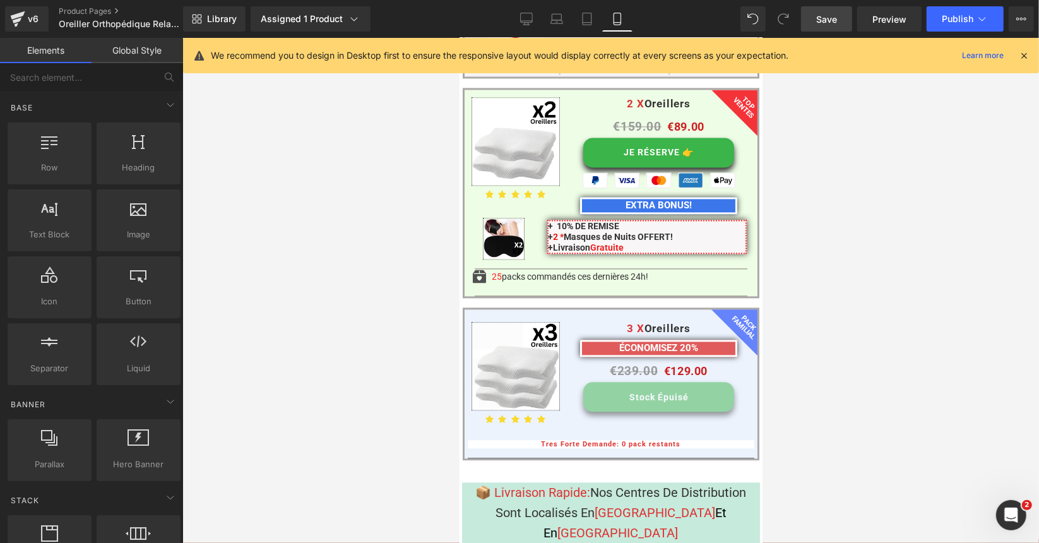
scroll to position [8971, 0]
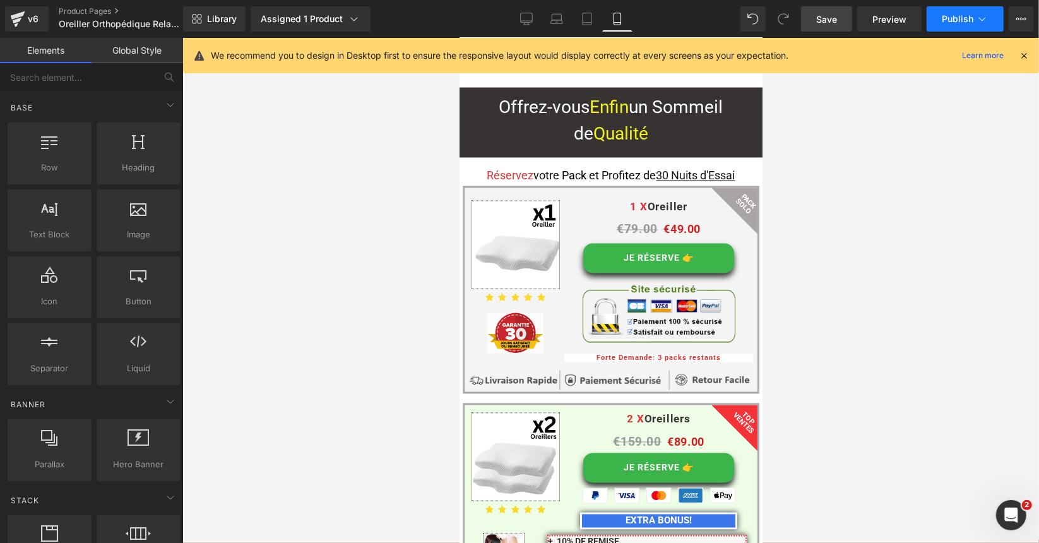
click at [967, 21] on span "Publish" at bounding box center [958, 19] width 32 height 10
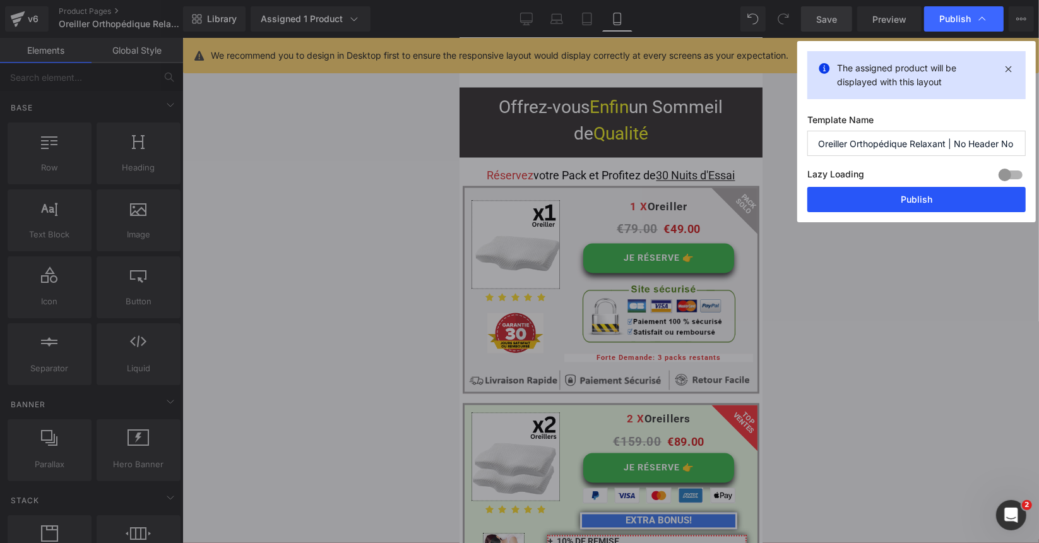
click at [933, 200] on button "Publish" at bounding box center [916, 199] width 218 height 25
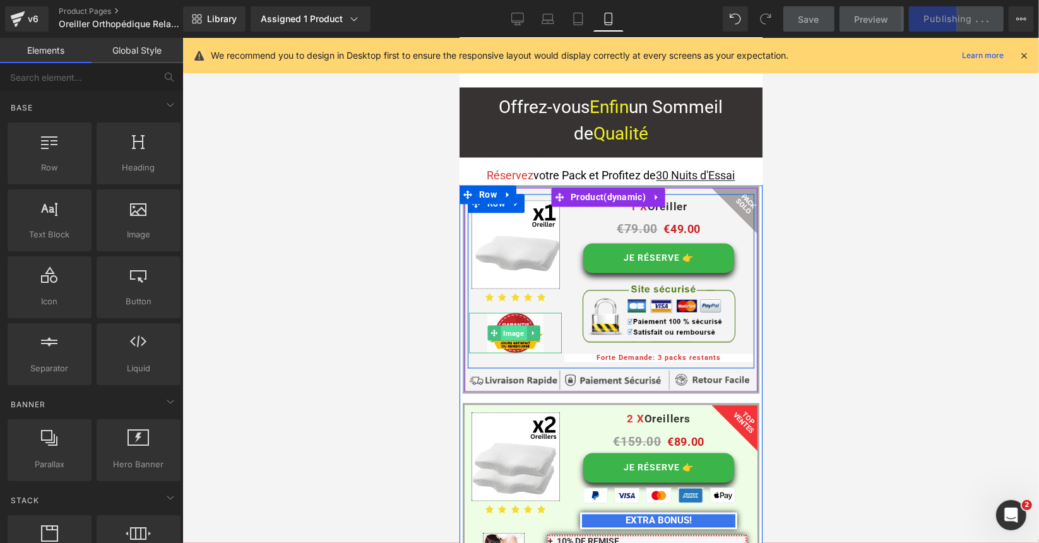
click at [514, 326] on span "Image" at bounding box center [514, 333] width 26 height 15
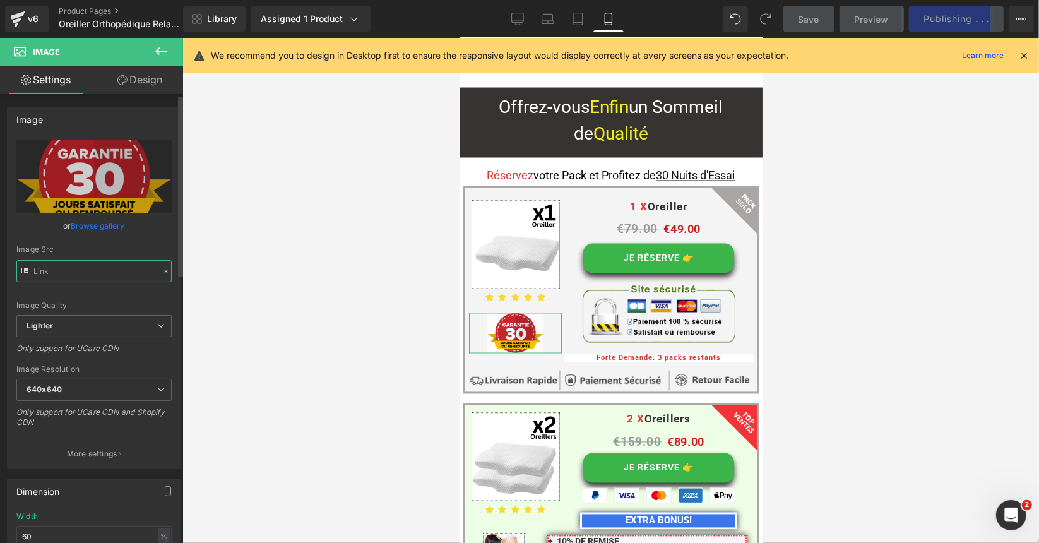
click at [82, 270] on input "text" at bounding box center [93, 271] width 155 height 22
click at [80, 269] on input "text" at bounding box center [93, 271] width 155 height 22
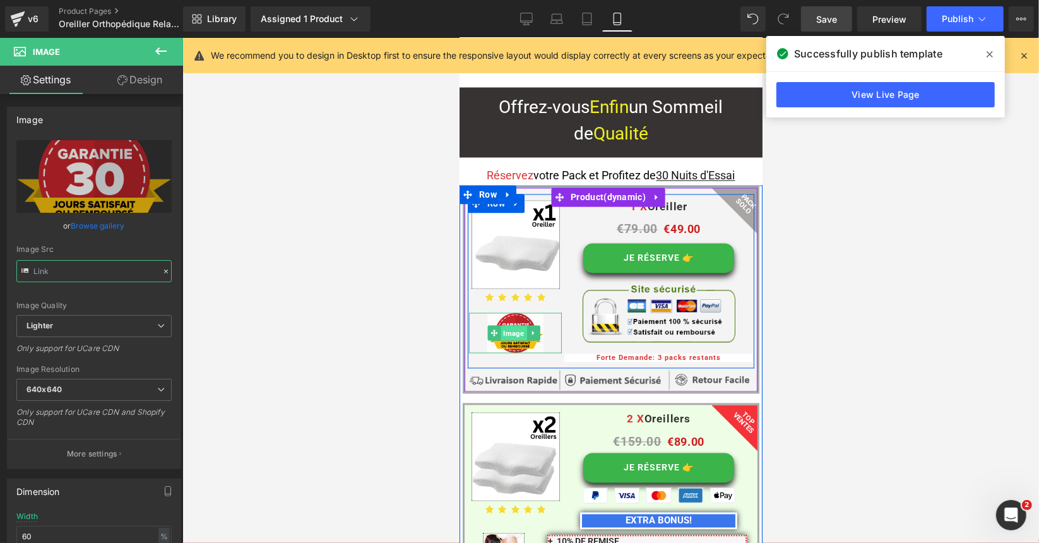
drag, startPoint x: 516, startPoint y: 210, endPoint x: 883, endPoint y: 247, distance: 368.1
click at [516, 326] on span "Image" at bounding box center [514, 333] width 26 height 15
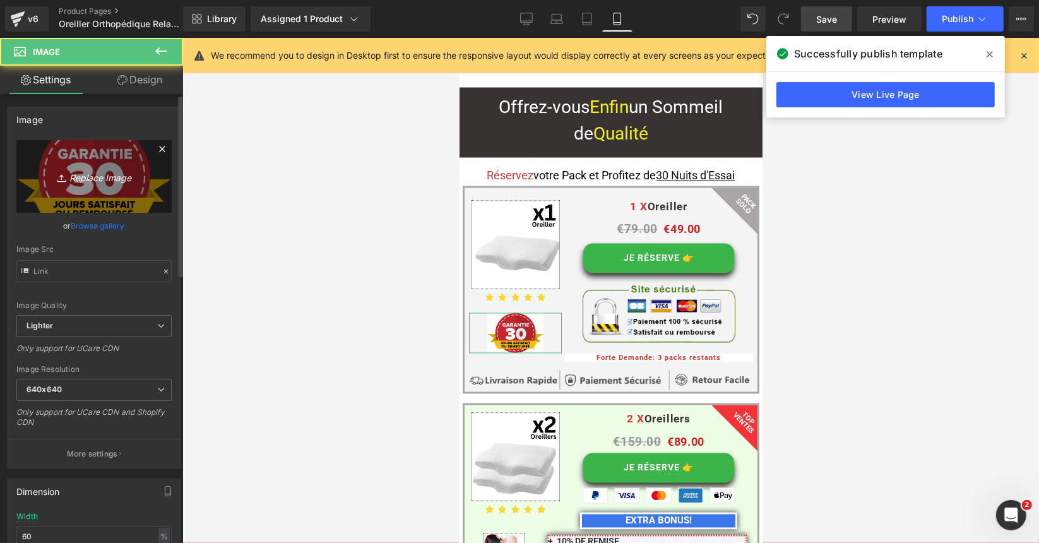
click at [105, 175] on icon "Replace Image" at bounding box center [94, 177] width 101 height 16
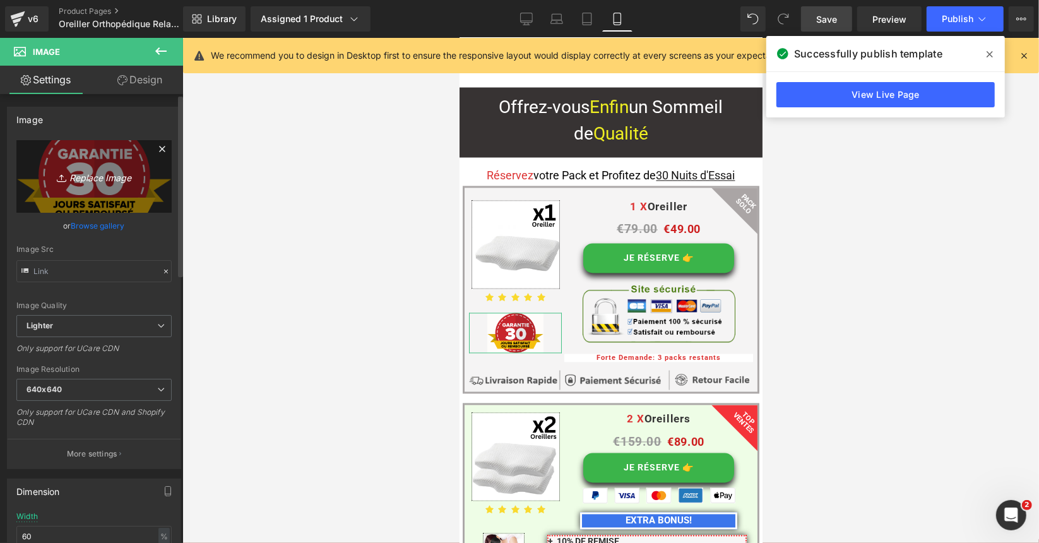
type input "C:\fakepath\lighter-removebg-preview.png"
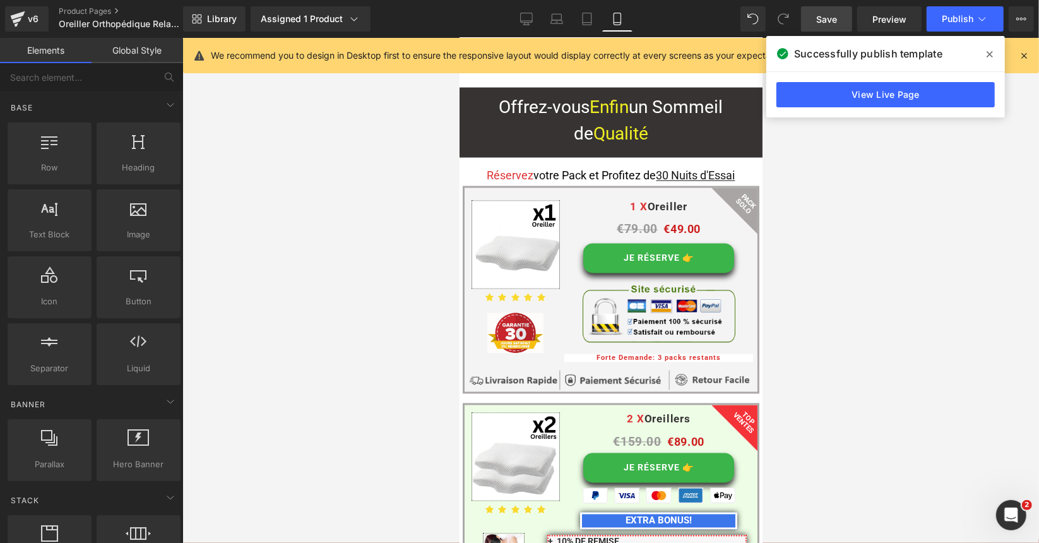
click at [357, 309] on div at bounding box center [610, 290] width 857 height 505
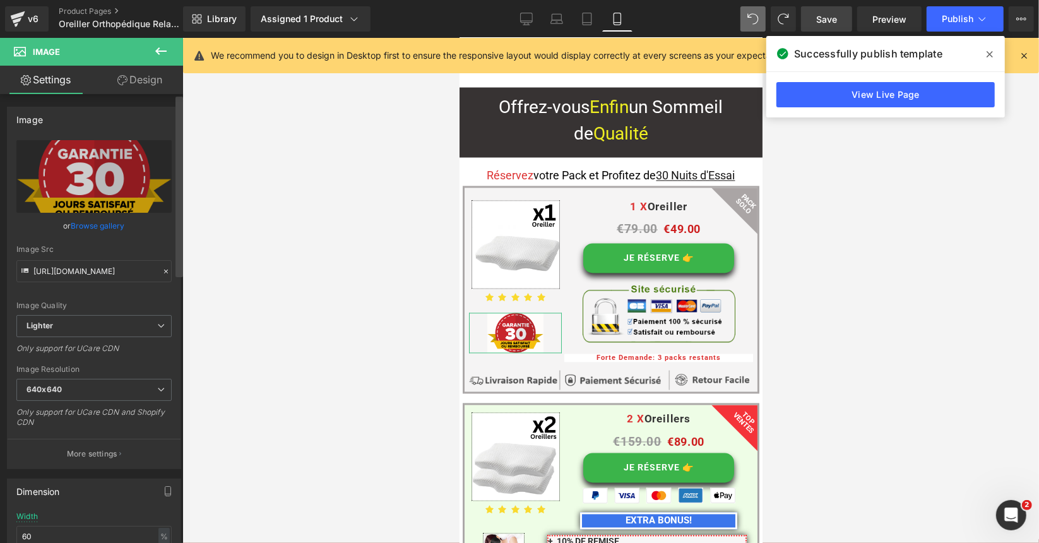
click at [182, 313] on div at bounding box center [180, 321] width 8 height 449
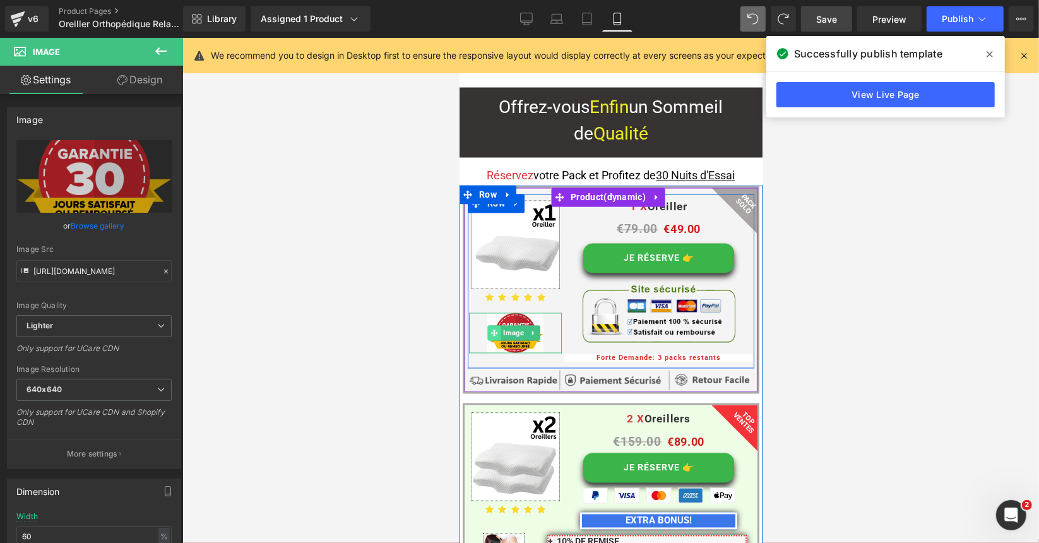
click at [497, 325] on span at bounding box center [493, 332] width 13 height 15
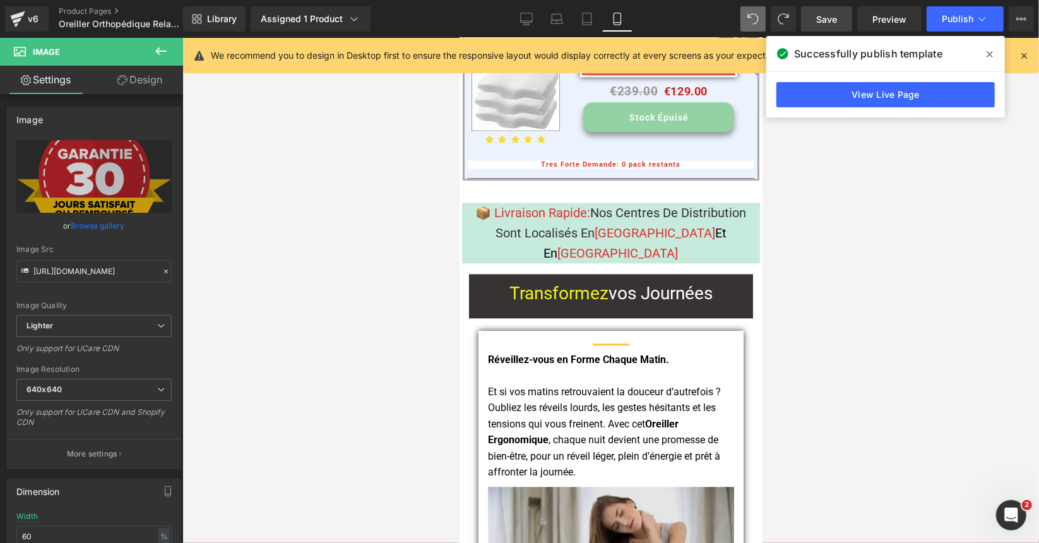
scroll to position [9602, 0]
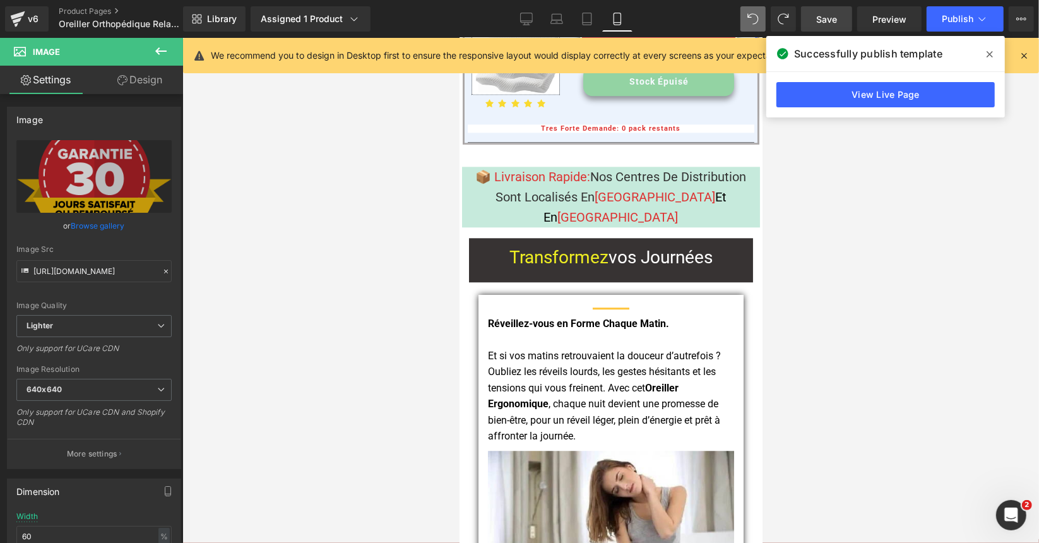
click at [965, 271] on div at bounding box center [610, 290] width 857 height 505
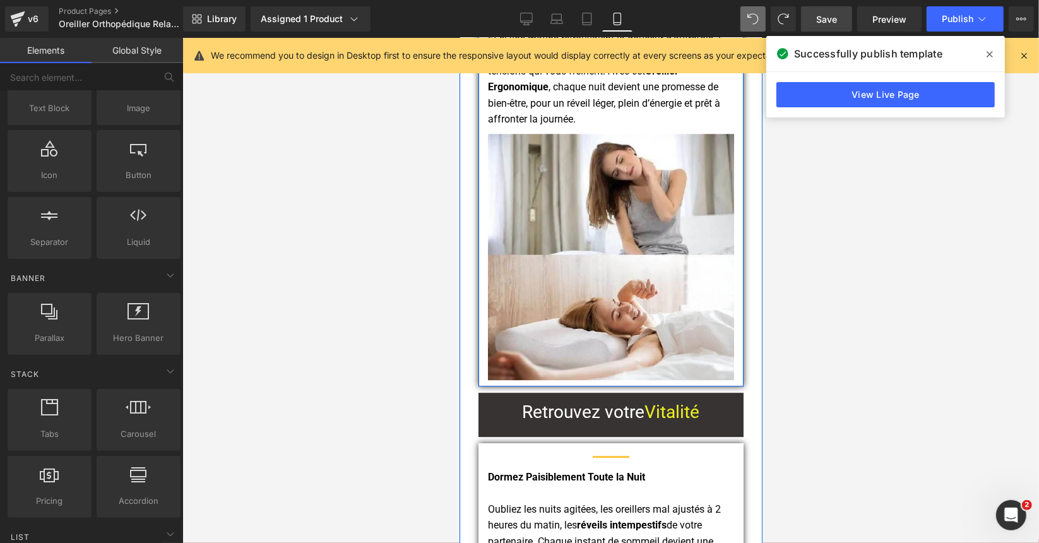
scroll to position [9981, 0]
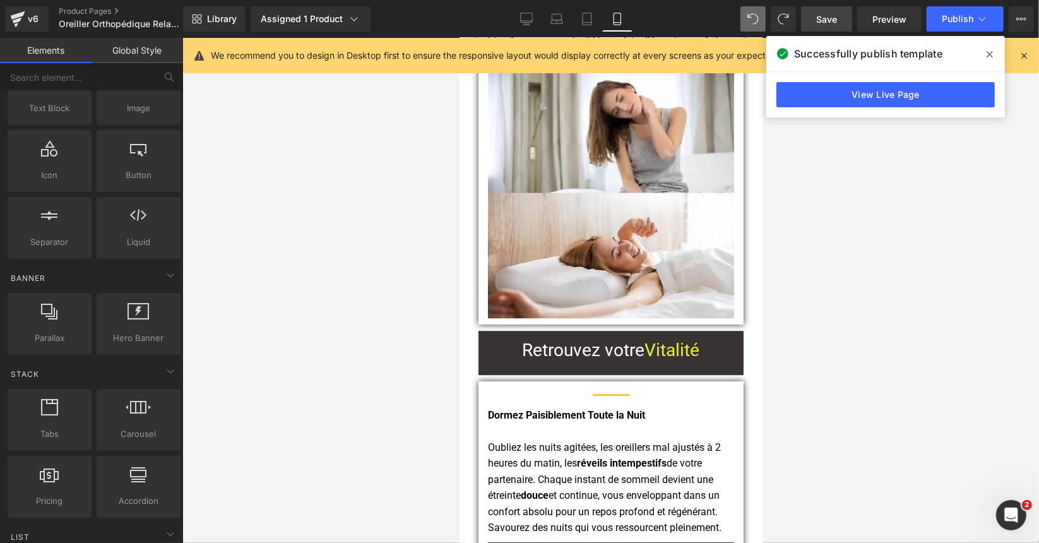
click at [989, 59] on icon at bounding box center [990, 54] width 6 height 10
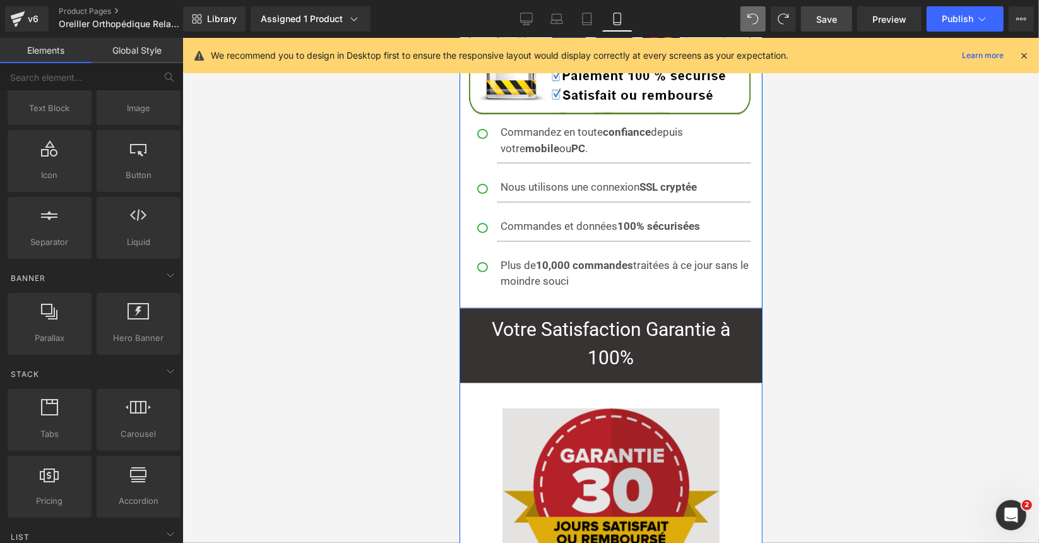
scroll to position [12311, 0]
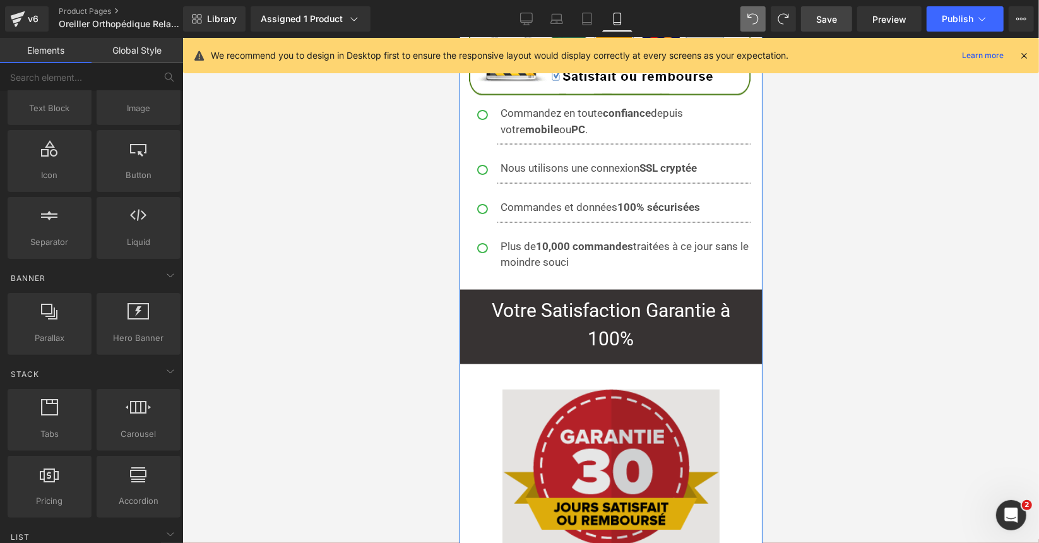
click at [602, 389] on img at bounding box center [610, 468] width 217 height 158
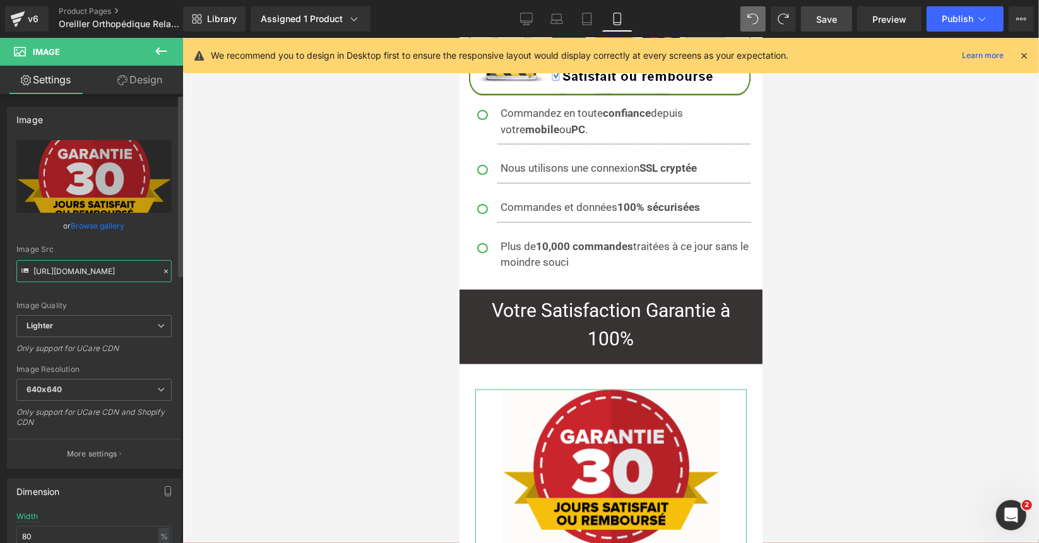
click at [97, 273] on input "https://ucarecdn.com/0c259fa4-0028-467c-90e6-897495e503d1/-/format/auto/-/previ…" at bounding box center [93, 271] width 155 height 22
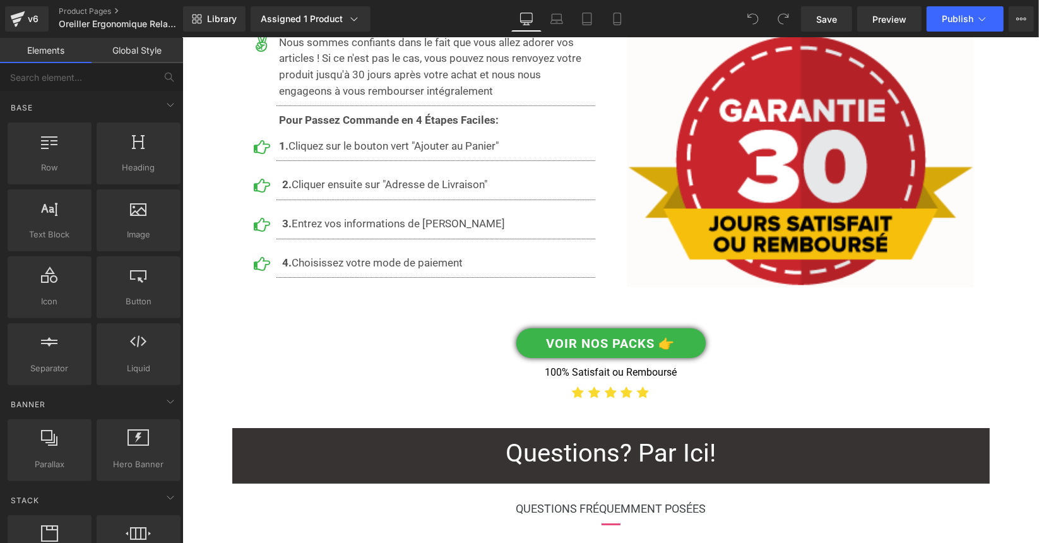
scroll to position [6881, 0]
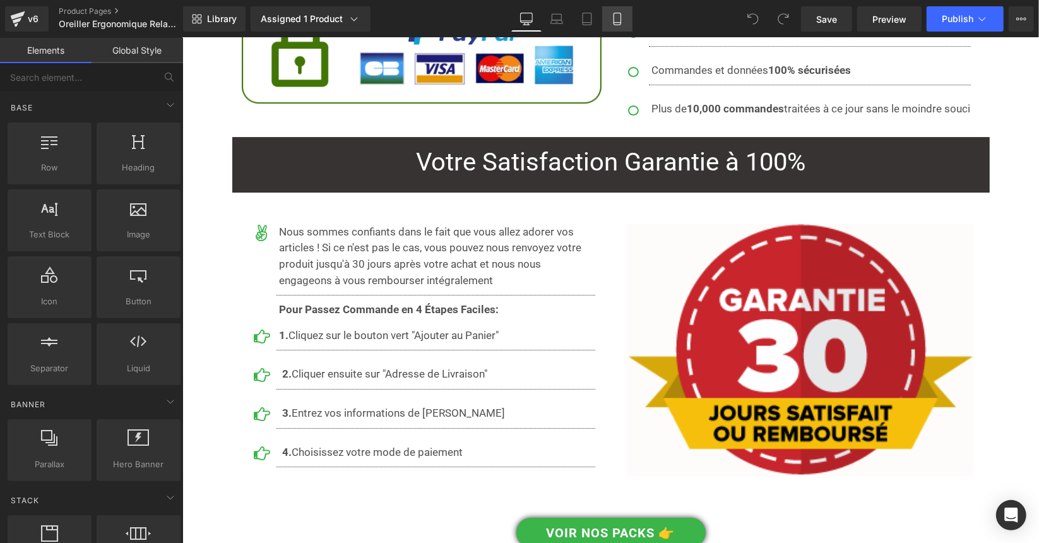
click at [619, 18] on icon at bounding box center [617, 19] width 13 height 13
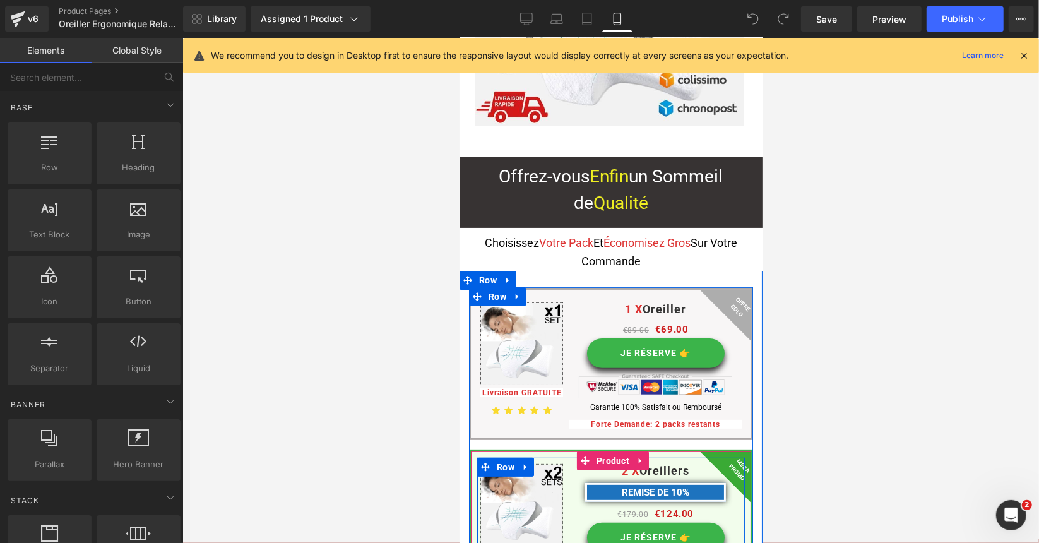
scroll to position [7398, 0]
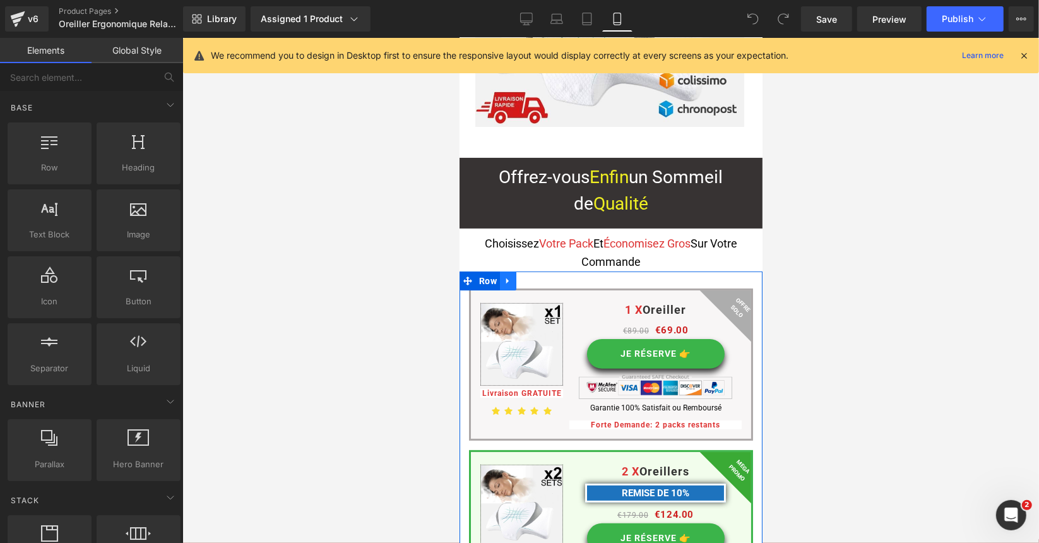
click at [504, 275] on icon at bounding box center [507, 279] width 9 height 9
click at [505, 276] on icon at bounding box center [507, 280] width 9 height 9
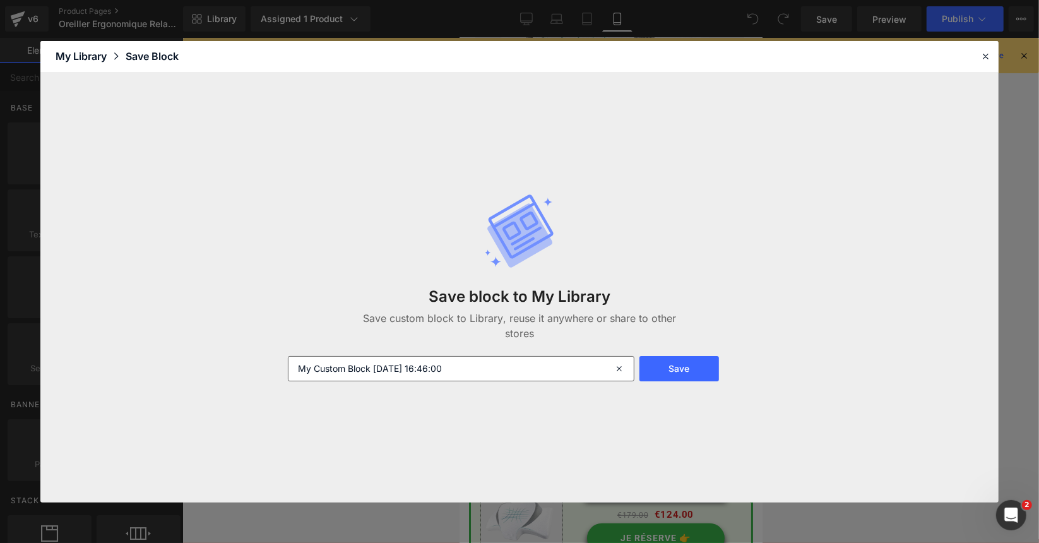
click at [472, 367] on input "My Custom Block [DATE] 16:46:00" at bounding box center [461, 368] width 347 height 25
click at [472, 368] on input "My Custom Block [DATE] 16:46:00" at bounding box center [461, 368] width 347 height 25
click at [472, 369] on input "My Custom Block [DATE] 16:46:00" at bounding box center [461, 368] width 347 height 25
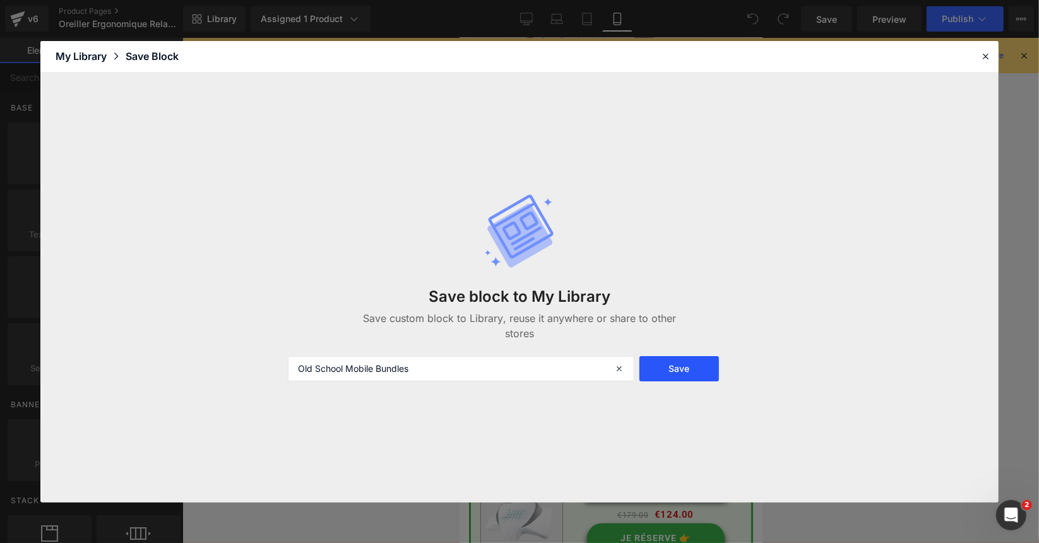
type input "Old School Mobile Bundles"
click at [693, 359] on button "Save" at bounding box center [680, 368] width 80 height 25
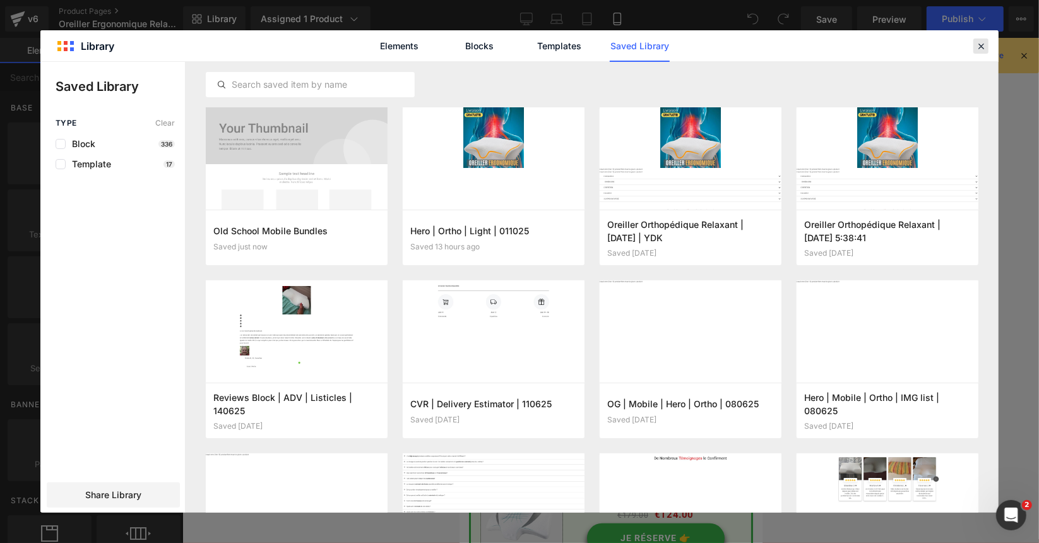
click at [975, 47] on icon at bounding box center [980, 45] width 11 height 11
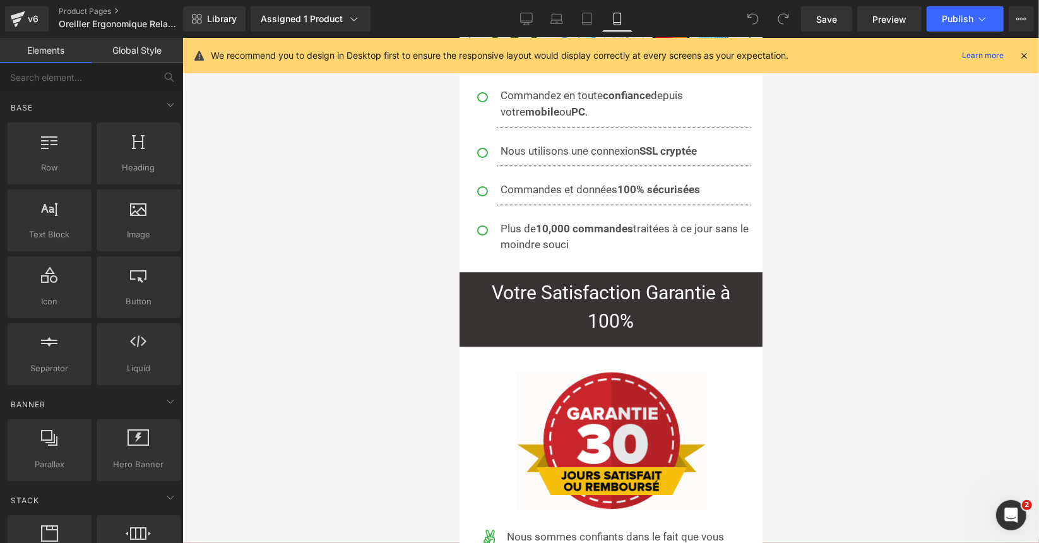
scroll to position [9861, 0]
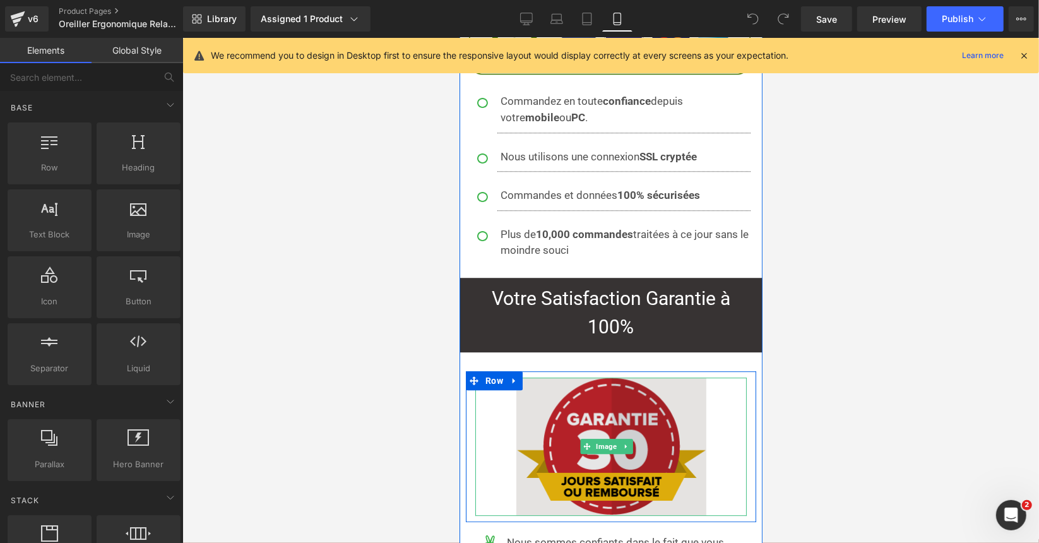
click at [607, 377] on img at bounding box center [611, 446] width 190 height 138
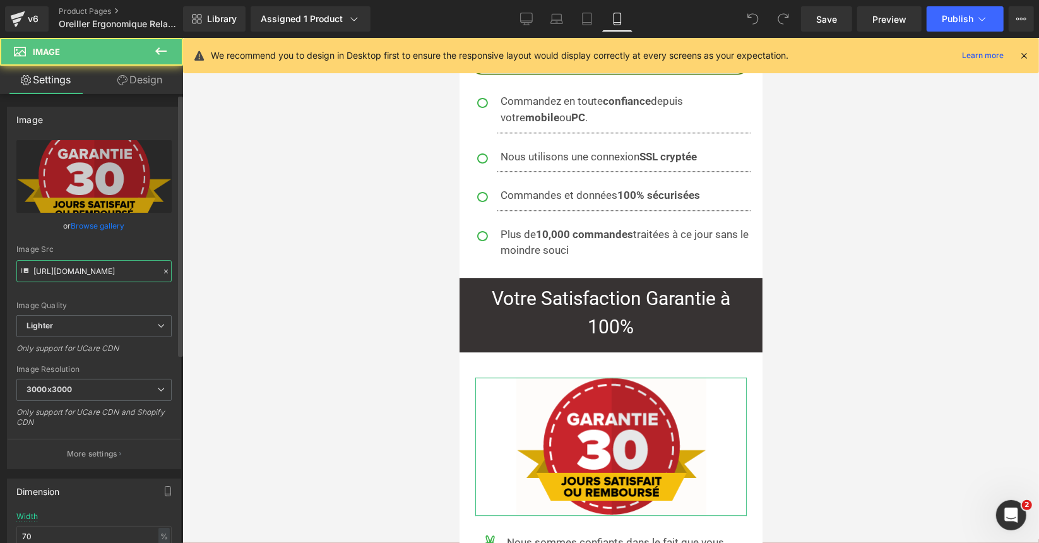
click at [92, 276] on input "[URL][DOMAIN_NAME]" at bounding box center [93, 271] width 155 height 22
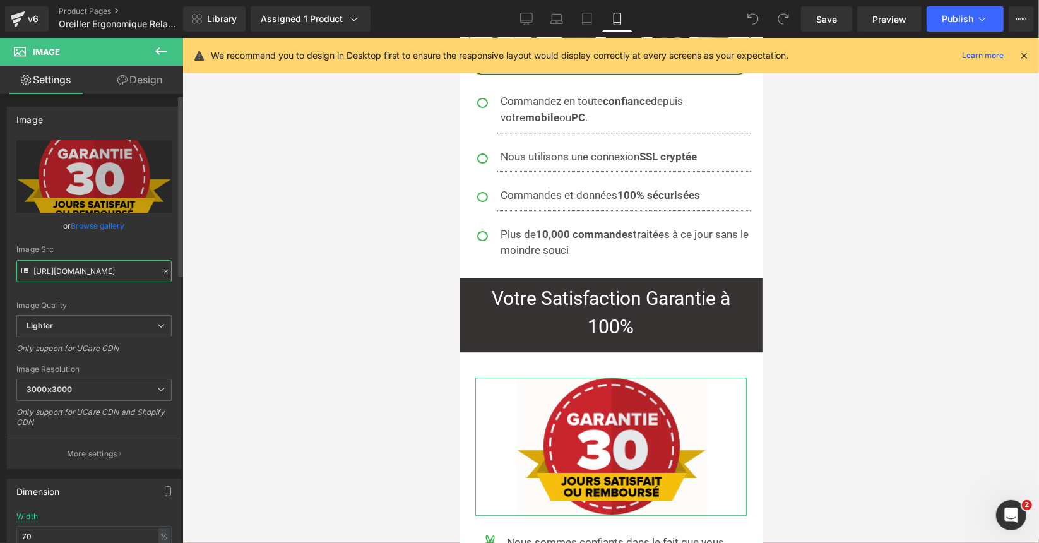
click at [92, 276] on input "[URL][DOMAIN_NAME]" at bounding box center [93, 271] width 155 height 22
